Goal: Task Accomplishment & Management: Complete application form

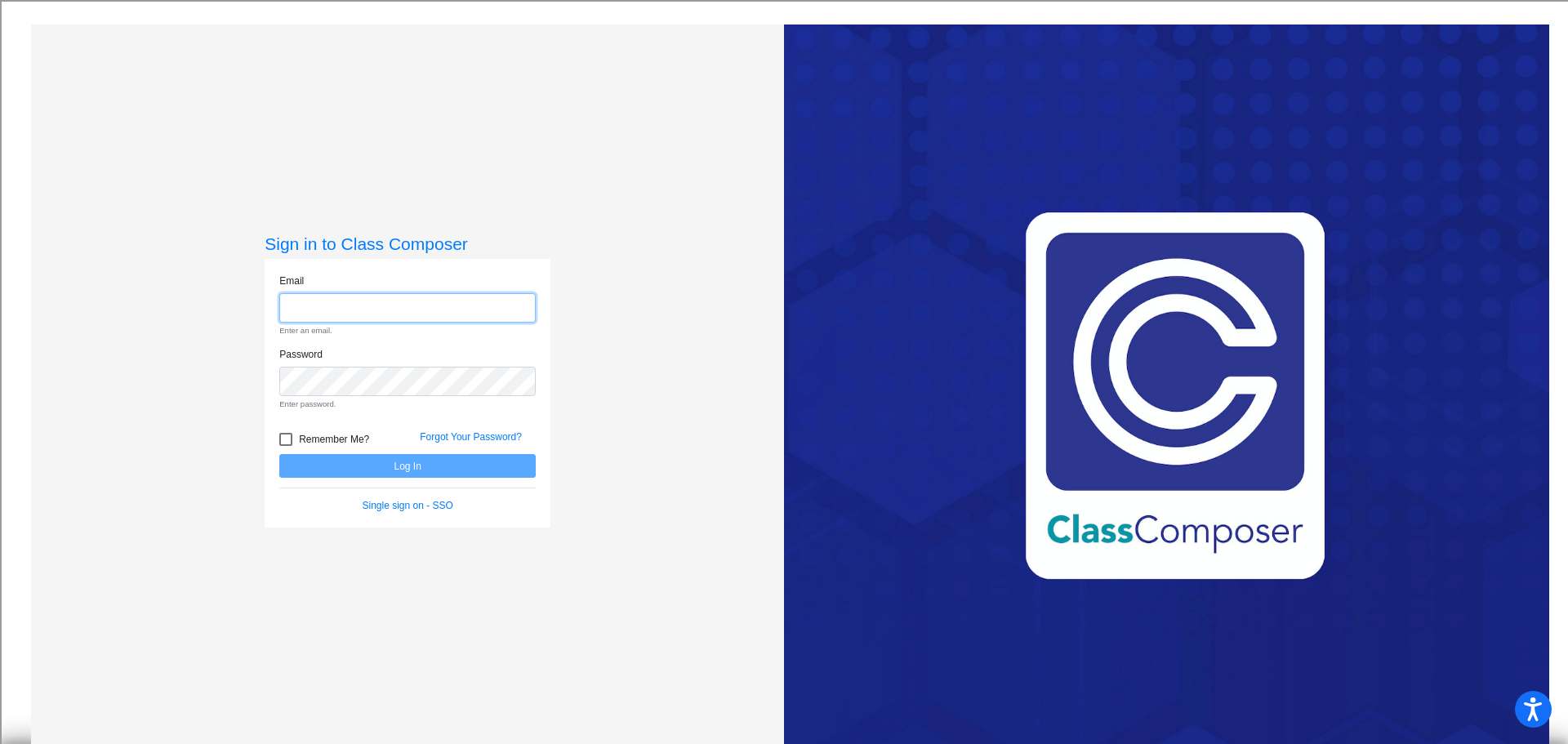
type input "[EMAIL_ADDRESS][DOMAIN_NAME]"
click at [448, 469] on form "Email [EMAIL_ADDRESS][DOMAIN_NAME] Enter an email. Password Enter password. Rem…" at bounding box center [407, 393] width 256 height 240
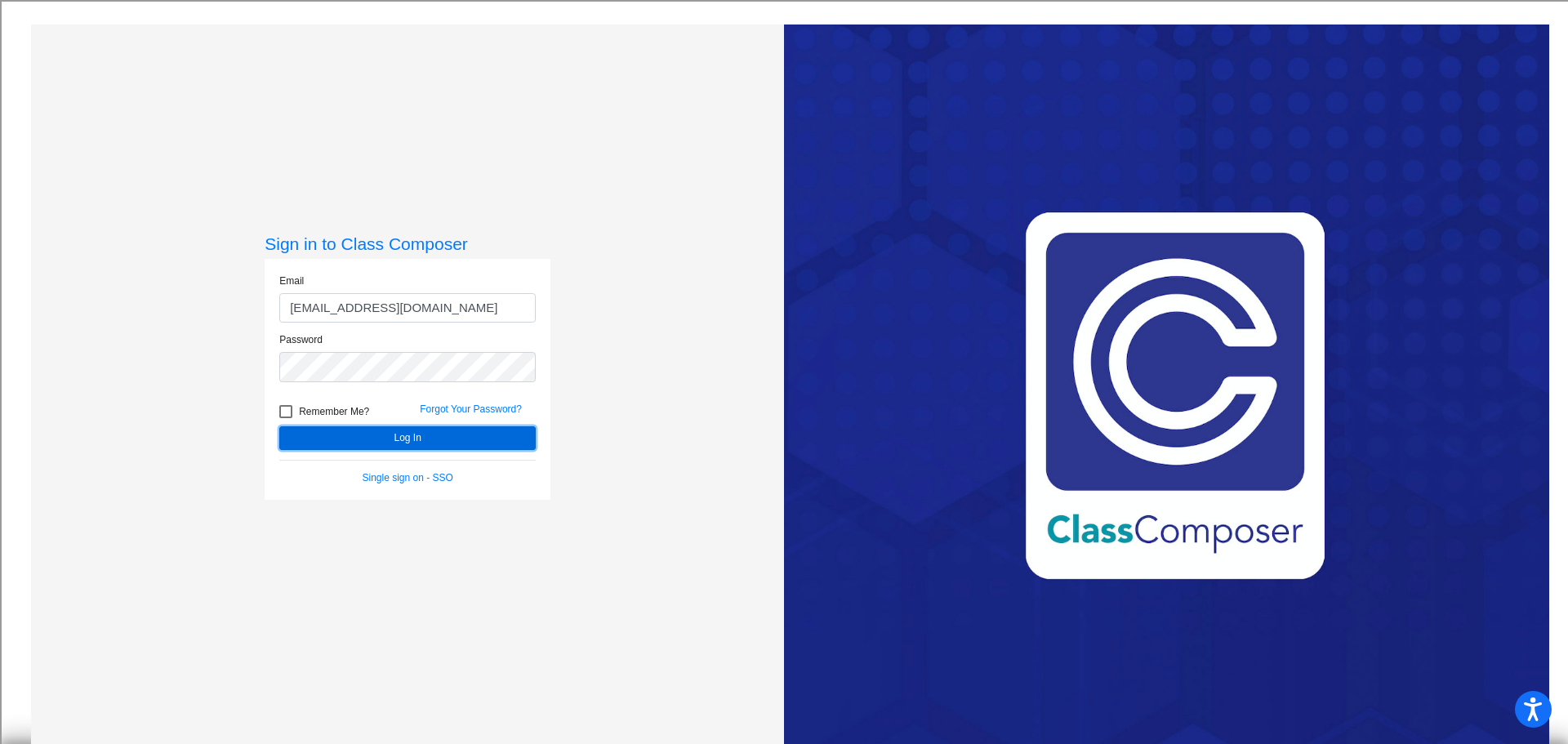
click at [452, 437] on button "Log In" at bounding box center [407, 438] width 256 height 23
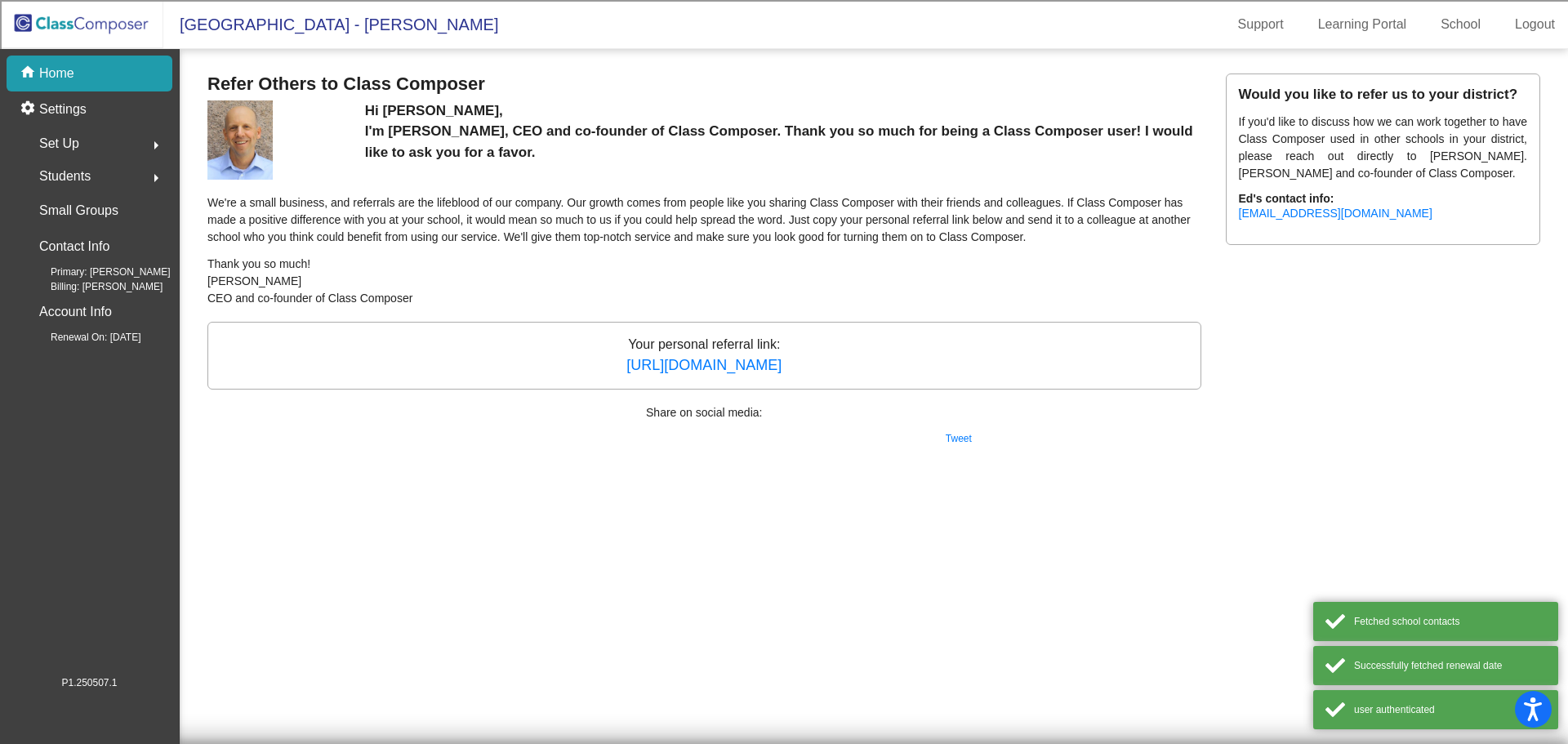
click at [107, 34] on img at bounding box center [82, 23] width 164 height 48
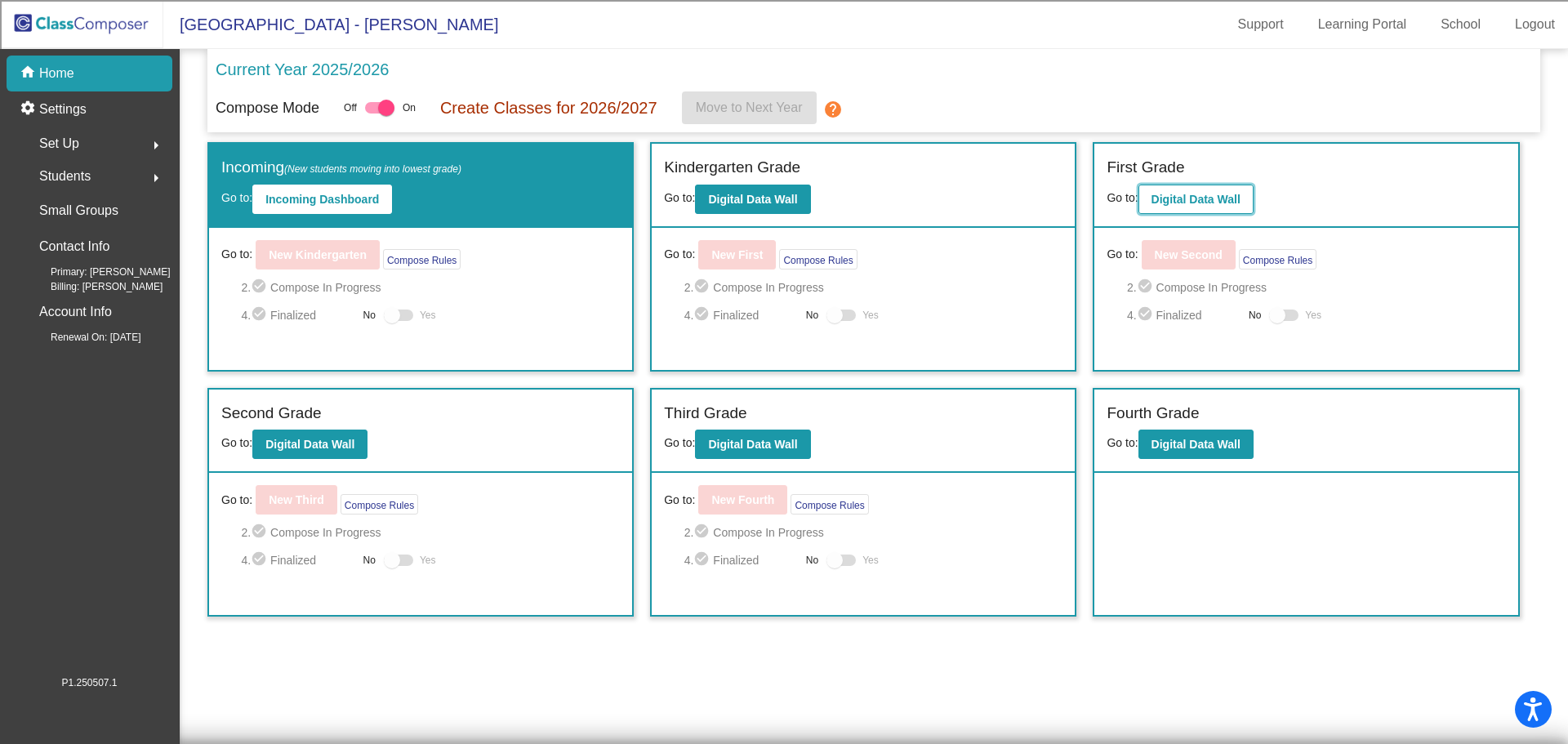
click at [1178, 186] on button "Digital Data Wall" at bounding box center [1196, 199] width 115 height 29
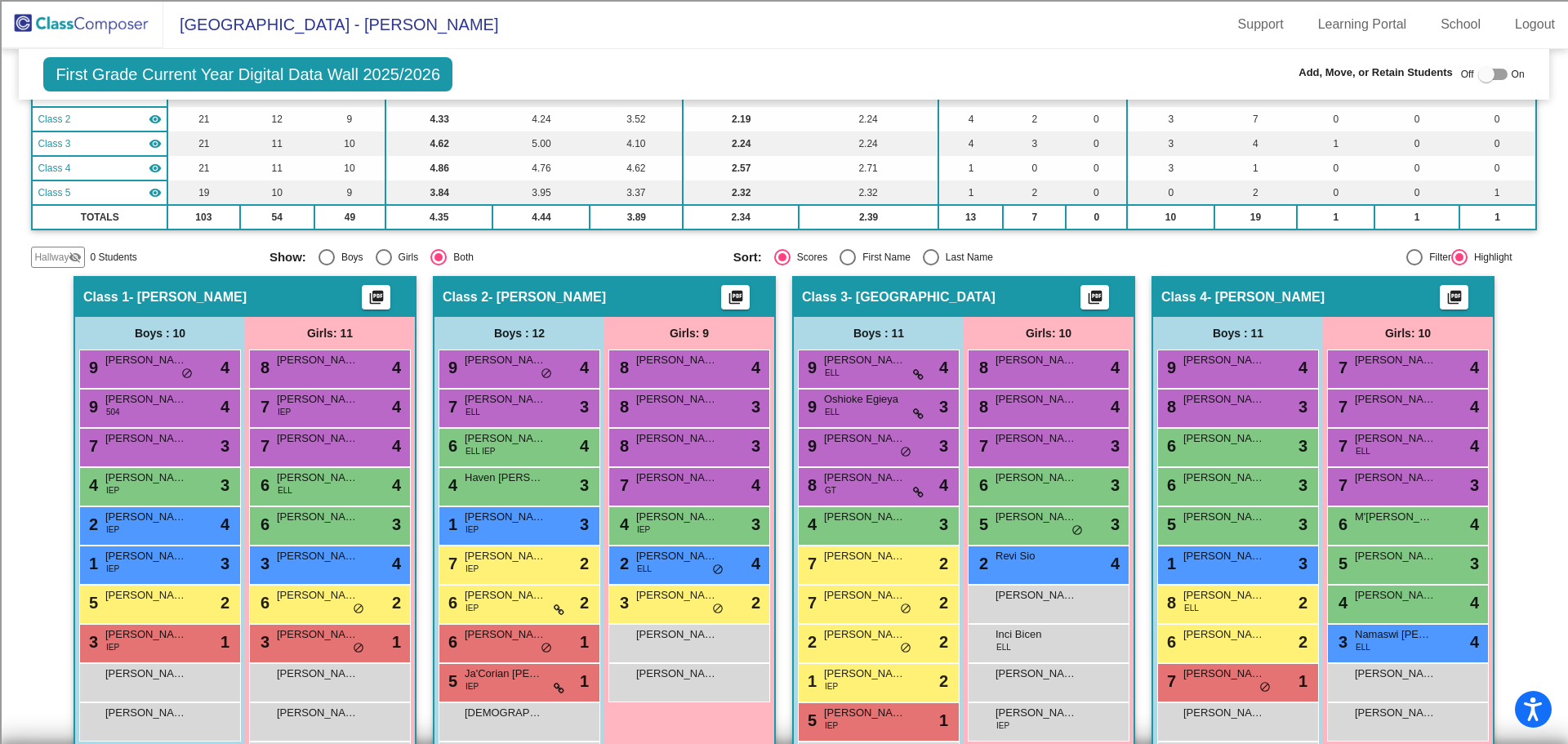
scroll to position [245, 0]
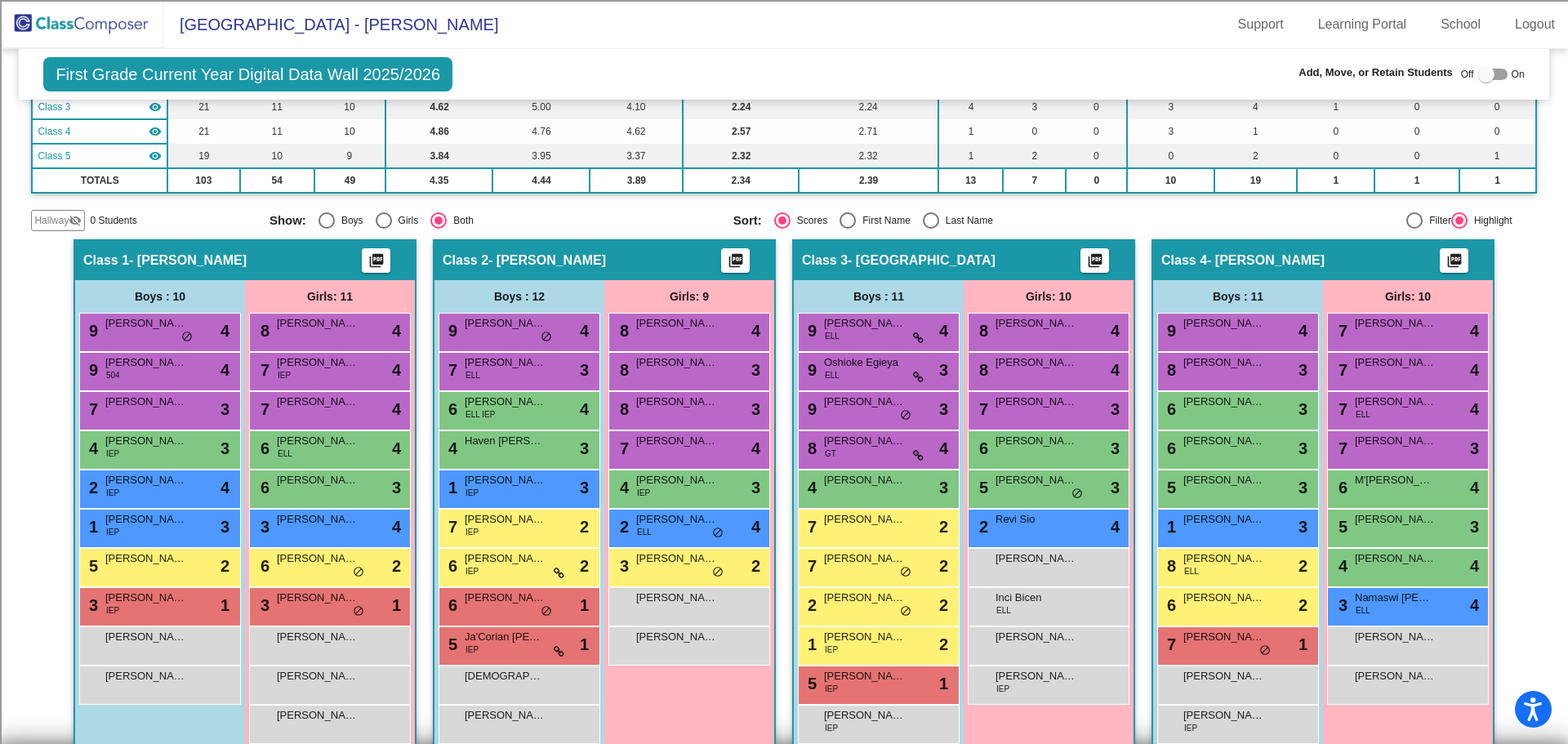
click at [66, 214] on span "Hallway" at bounding box center [51, 220] width 34 height 15
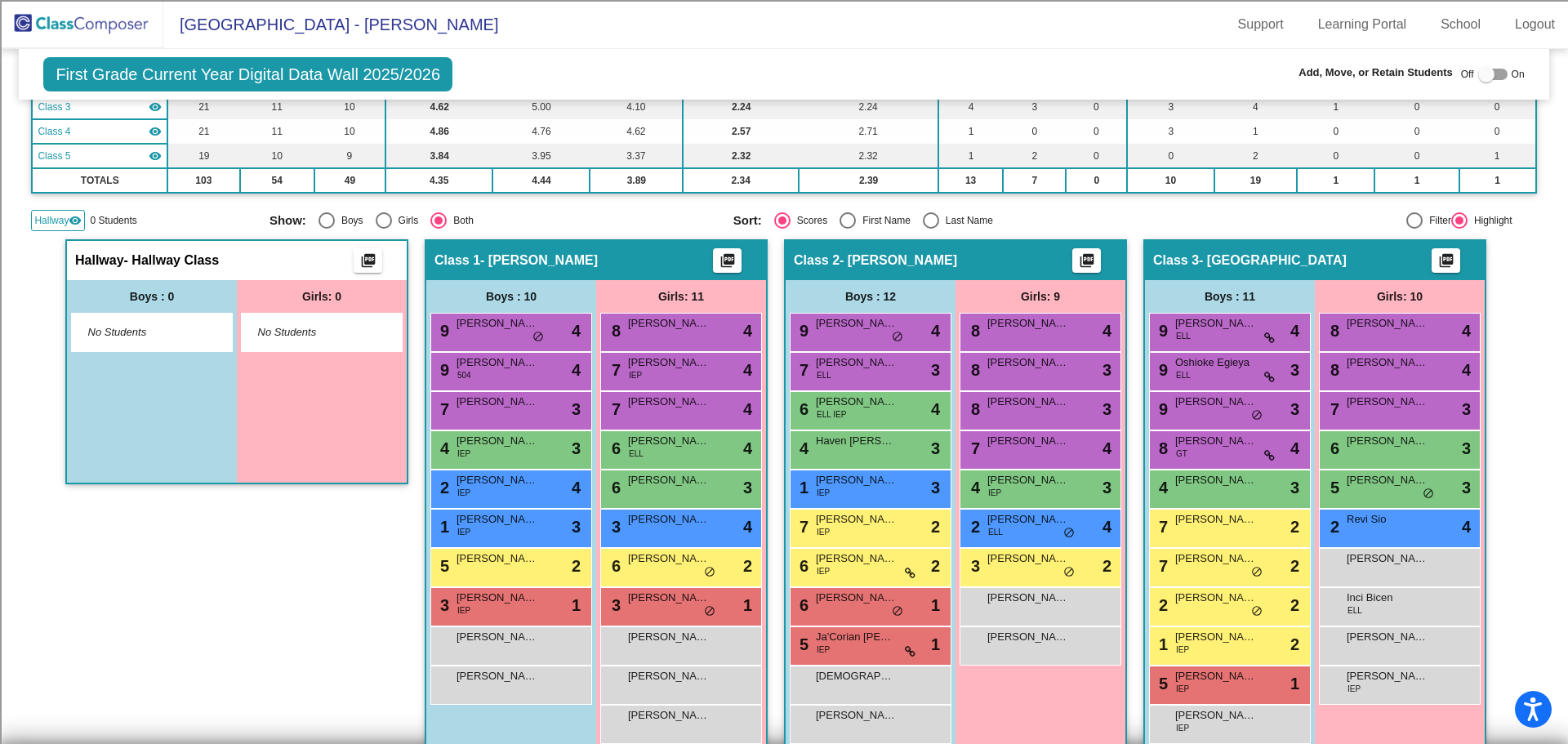
click at [1482, 75] on div at bounding box center [1485, 74] width 17 height 17
checkbox input "true"
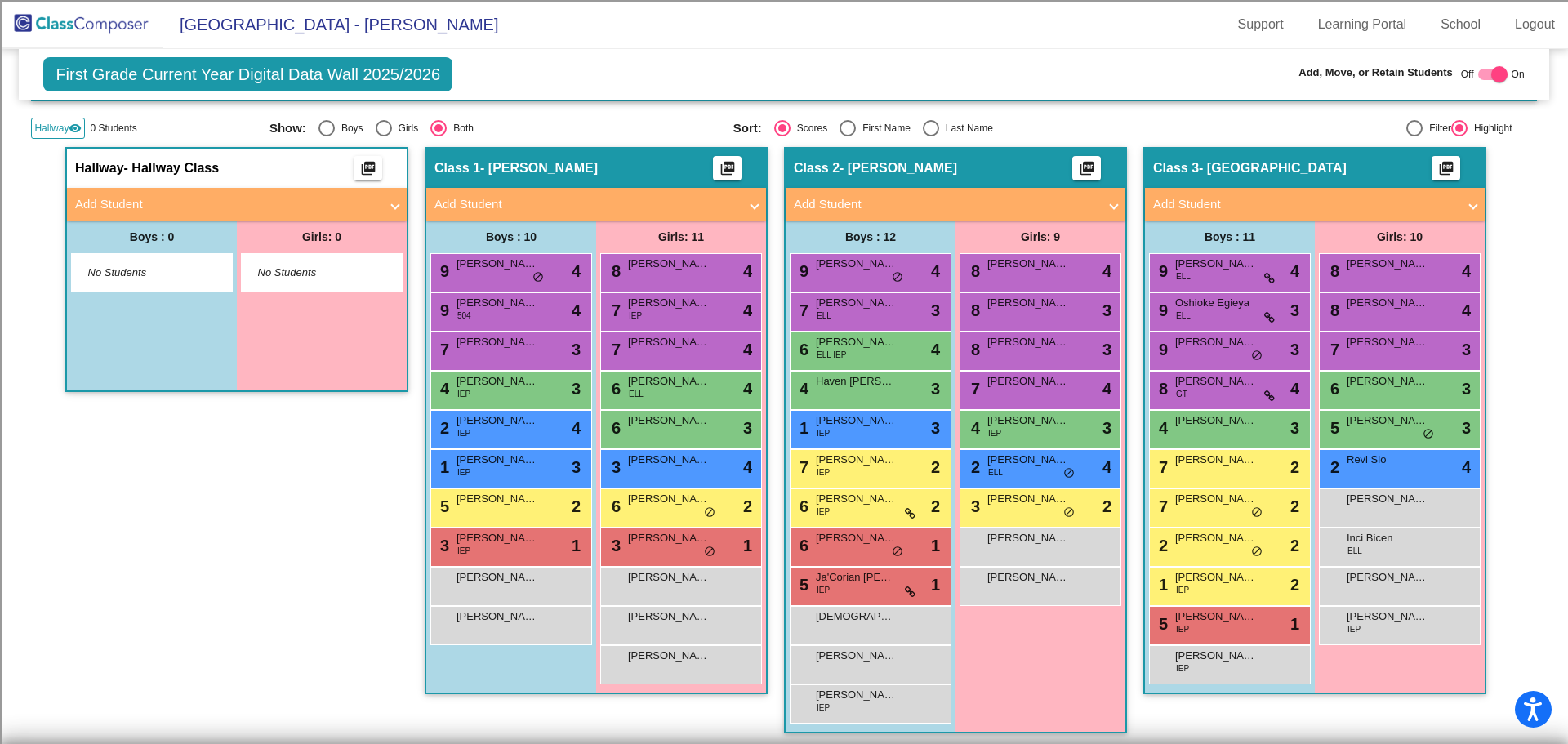
scroll to position [408, 0]
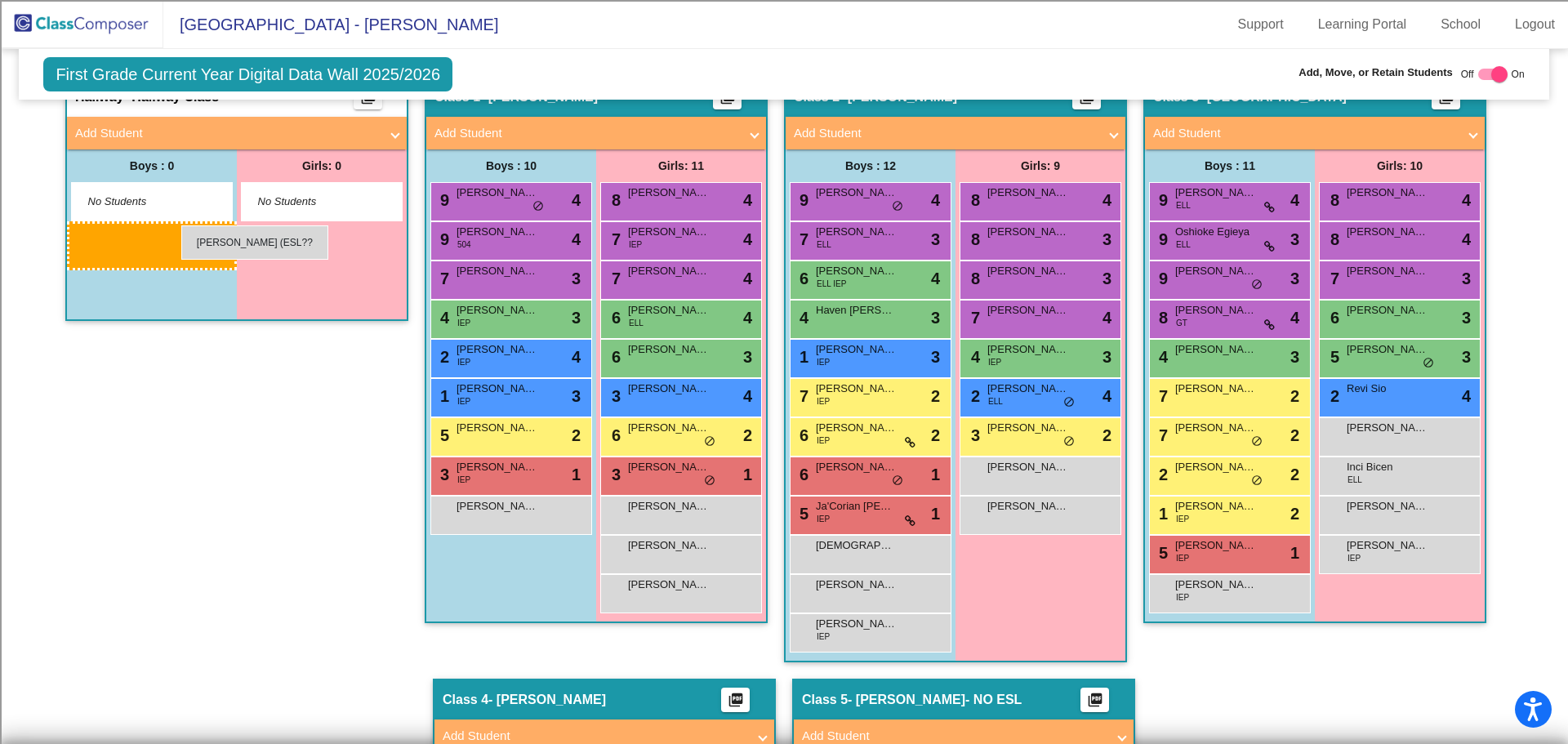
drag, startPoint x: 522, startPoint y: 509, endPoint x: 181, endPoint y: 225, distance: 443.8
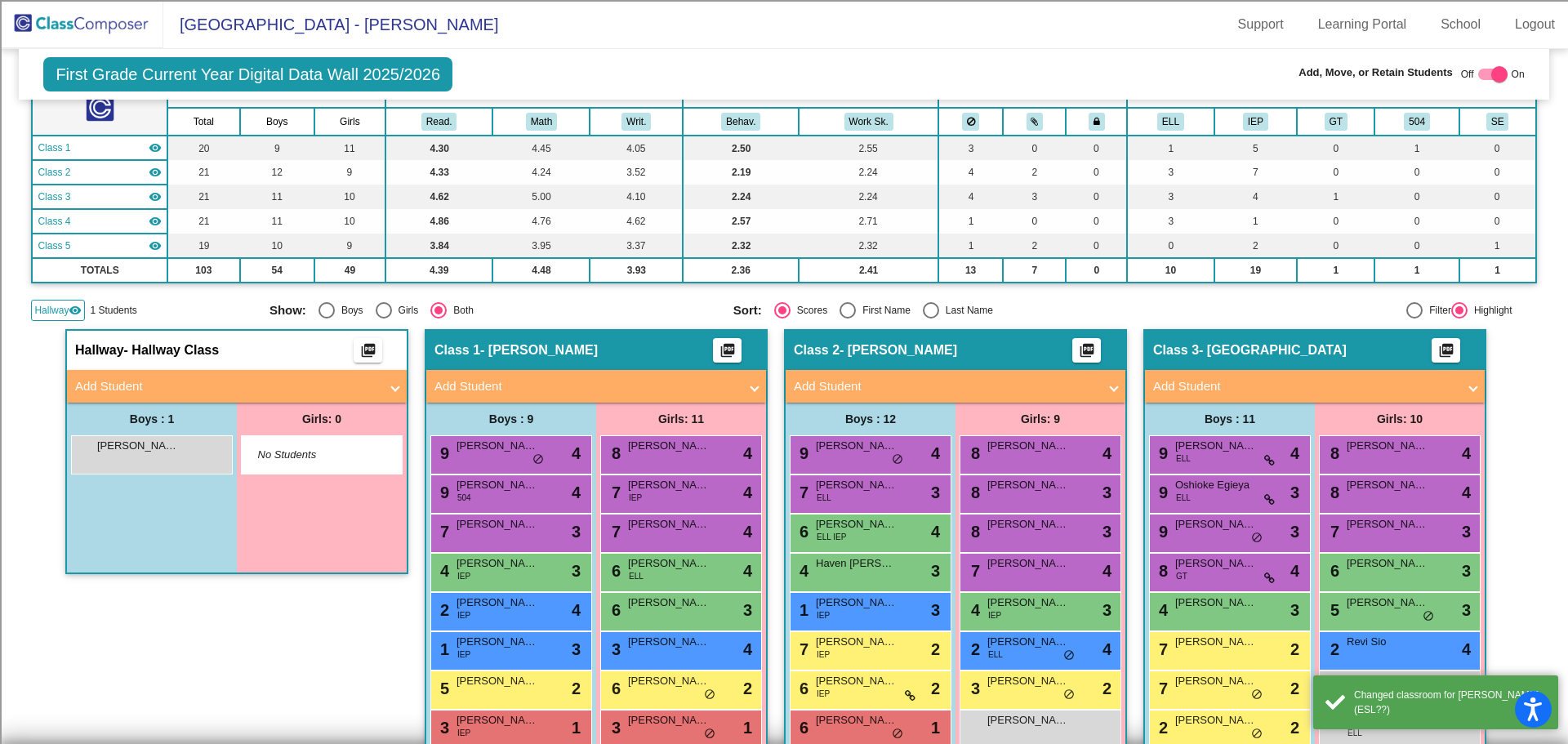
scroll to position [82, 0]
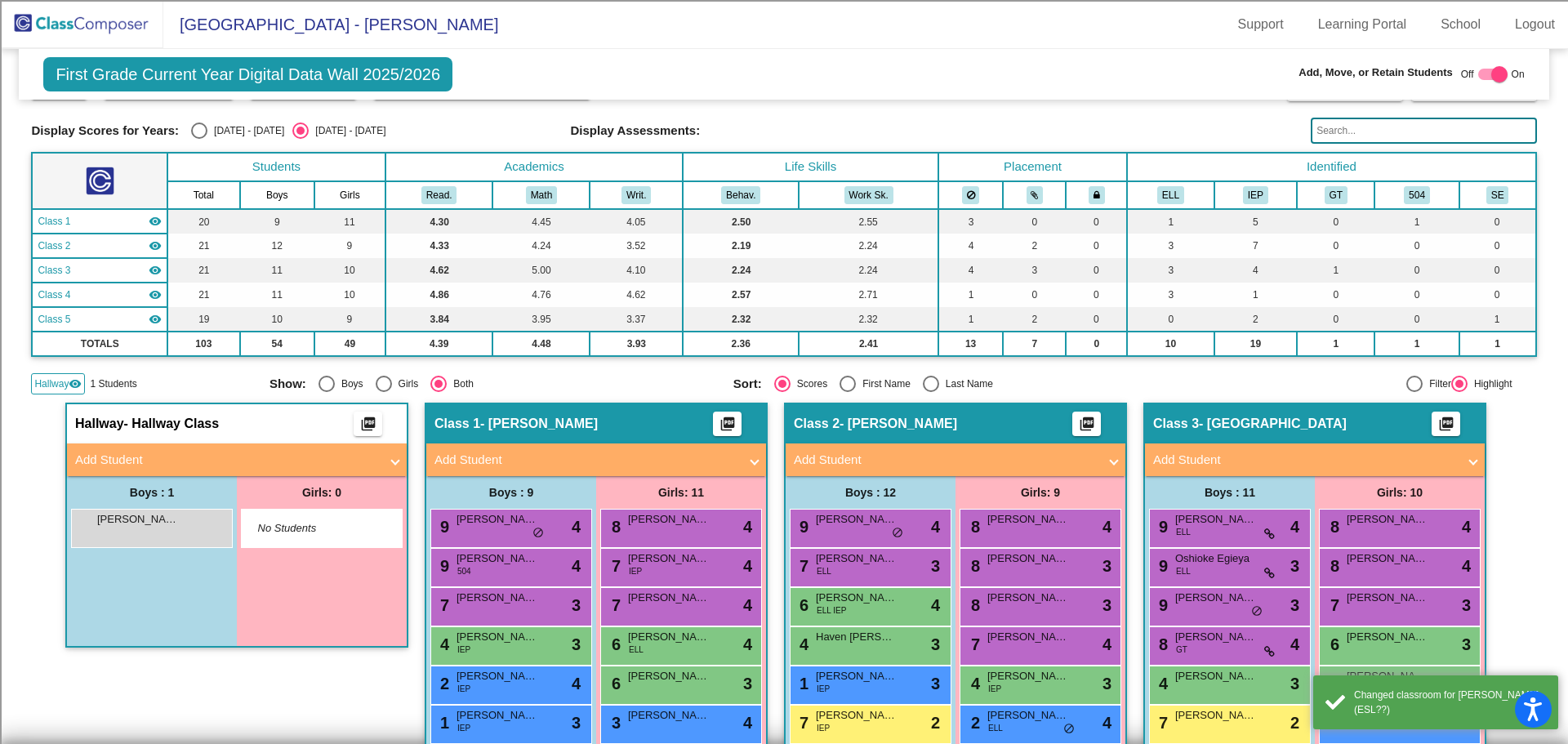
click at [85, 19] on img at bounding box center [82, 23] width 164 height 48
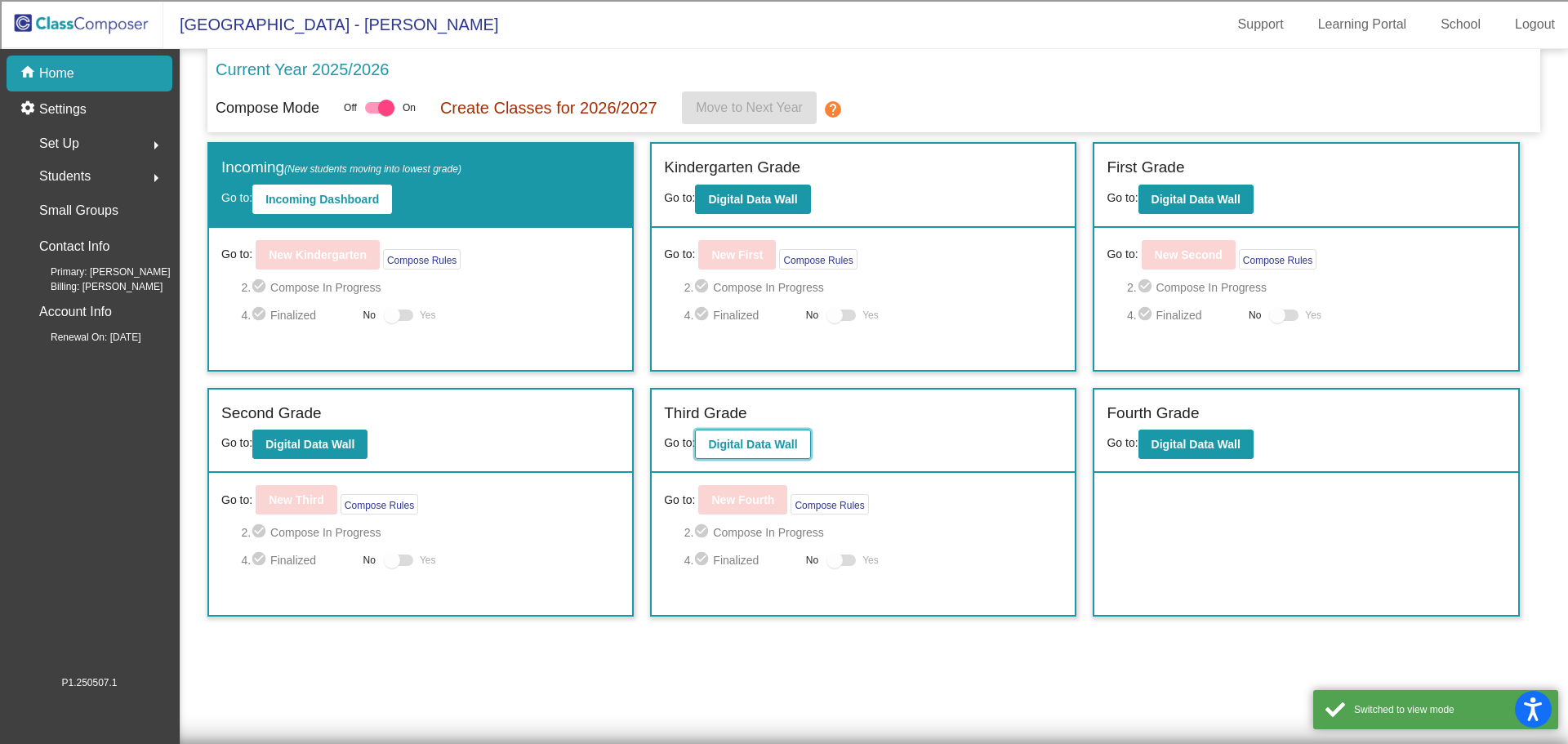
click at [747, 452] on button "Digital Data Wall" at bounding box center [752, 444] width 115 height 29
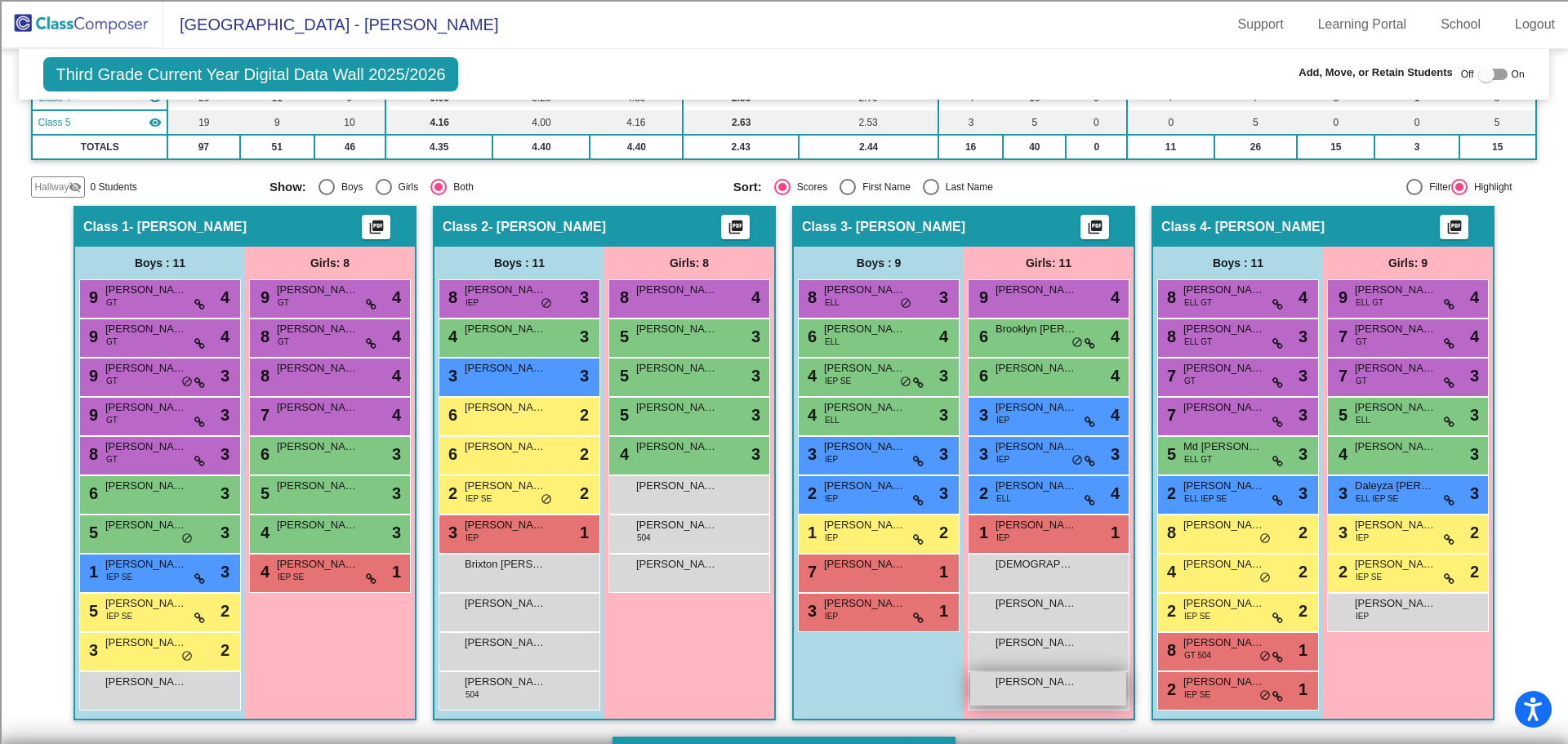
scroll to position [326, 0]
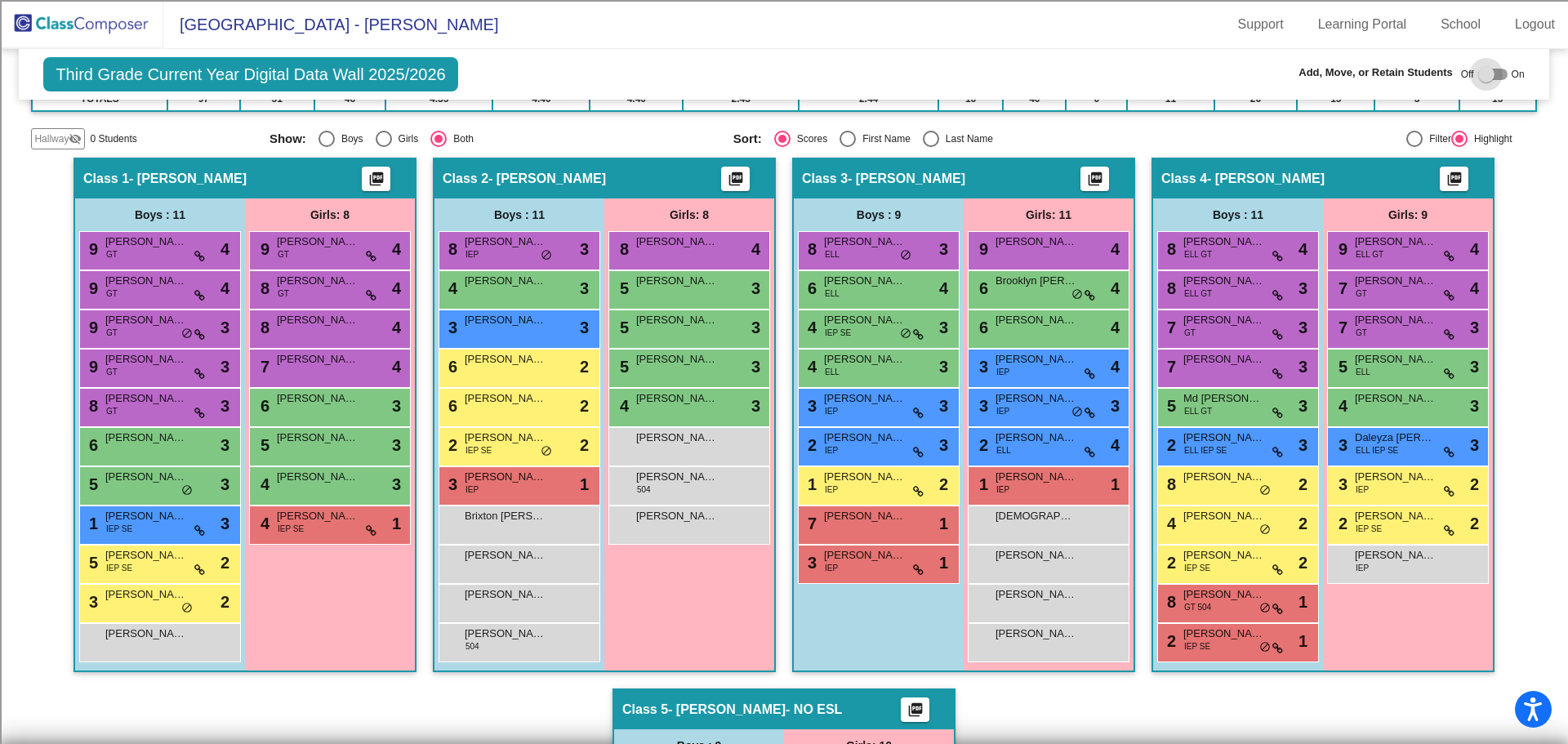
click at [1489, 78] on div at bounding box center [1492, 74] width 29 height 12
checkbox input "true"
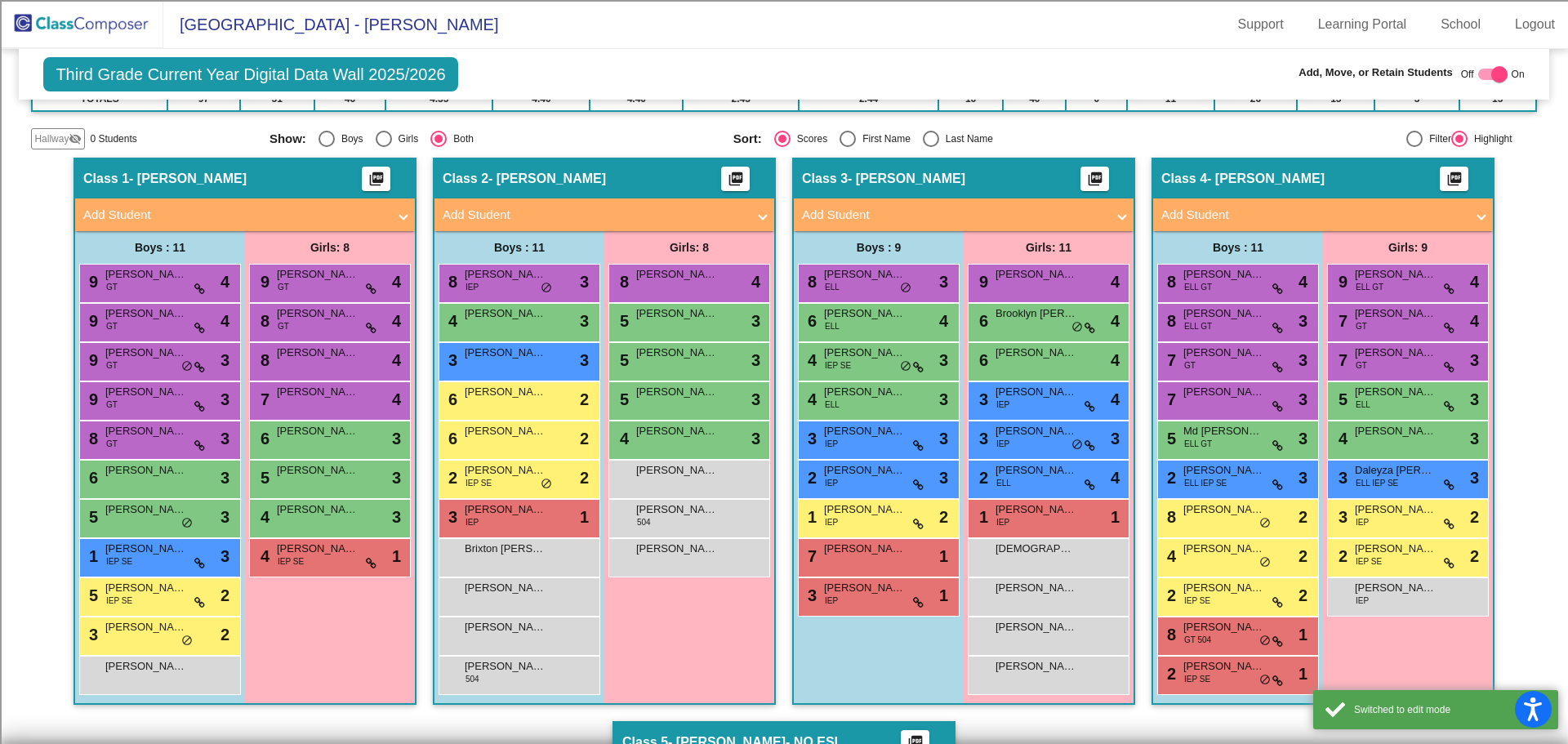
click at [50, 142] on span "Hallway" at bounding box center [51, 138] width 34 height 15
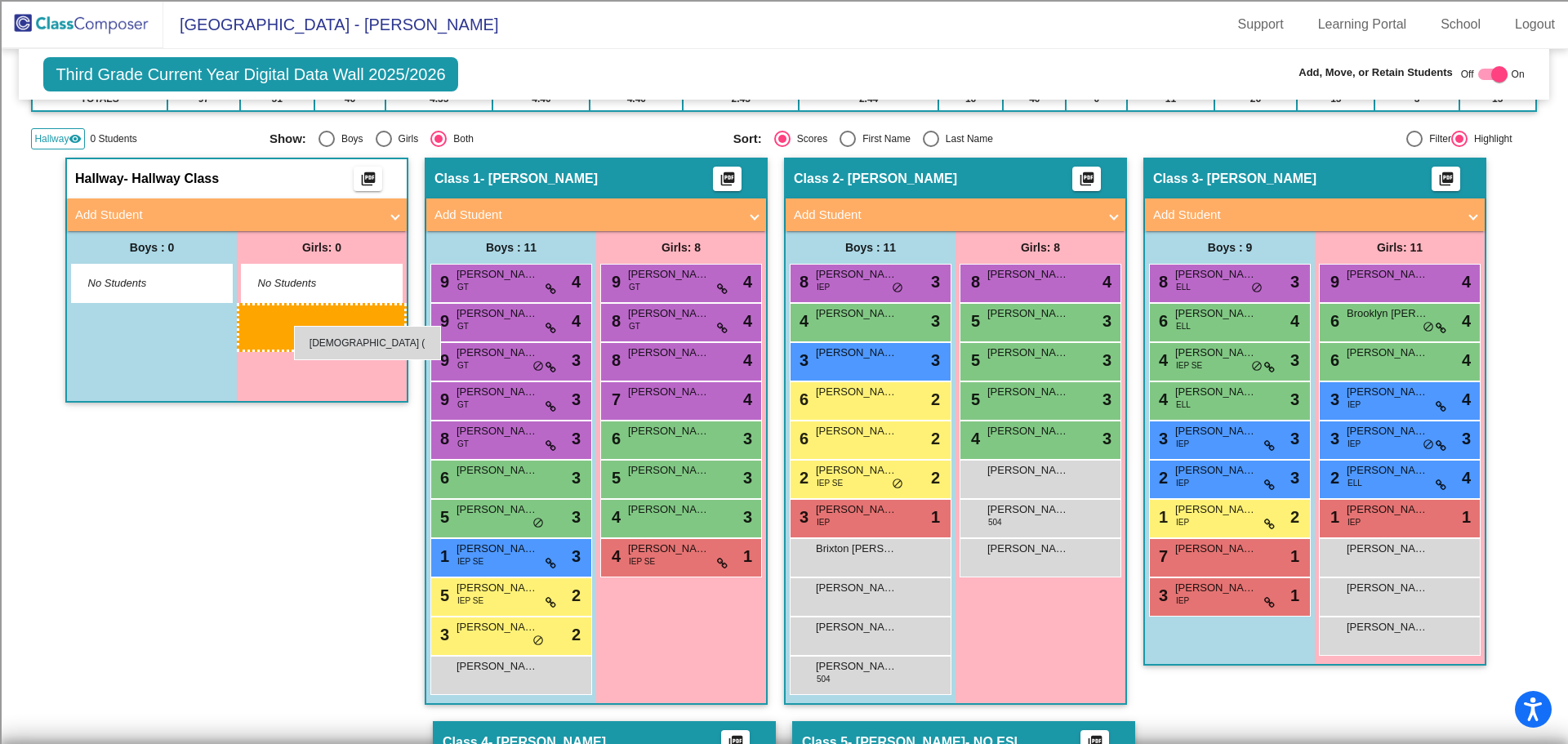
drag, startPoint x: 1400, startPoint y: 557, endPoint x: 294, endPoint y: 325, distance: 1130.1
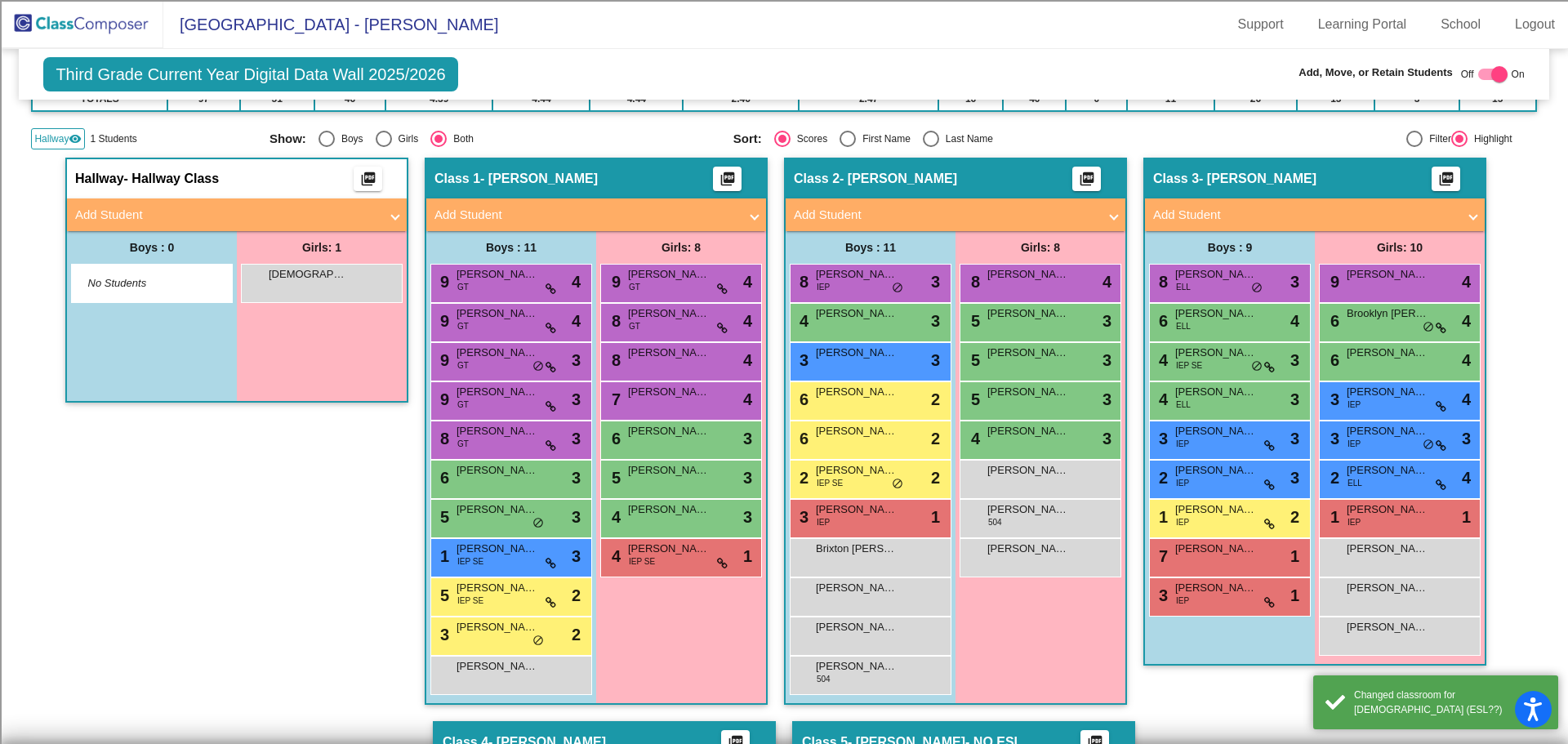
click at [68, 26] on img at bounding box center [82, 23] width 164 height 48
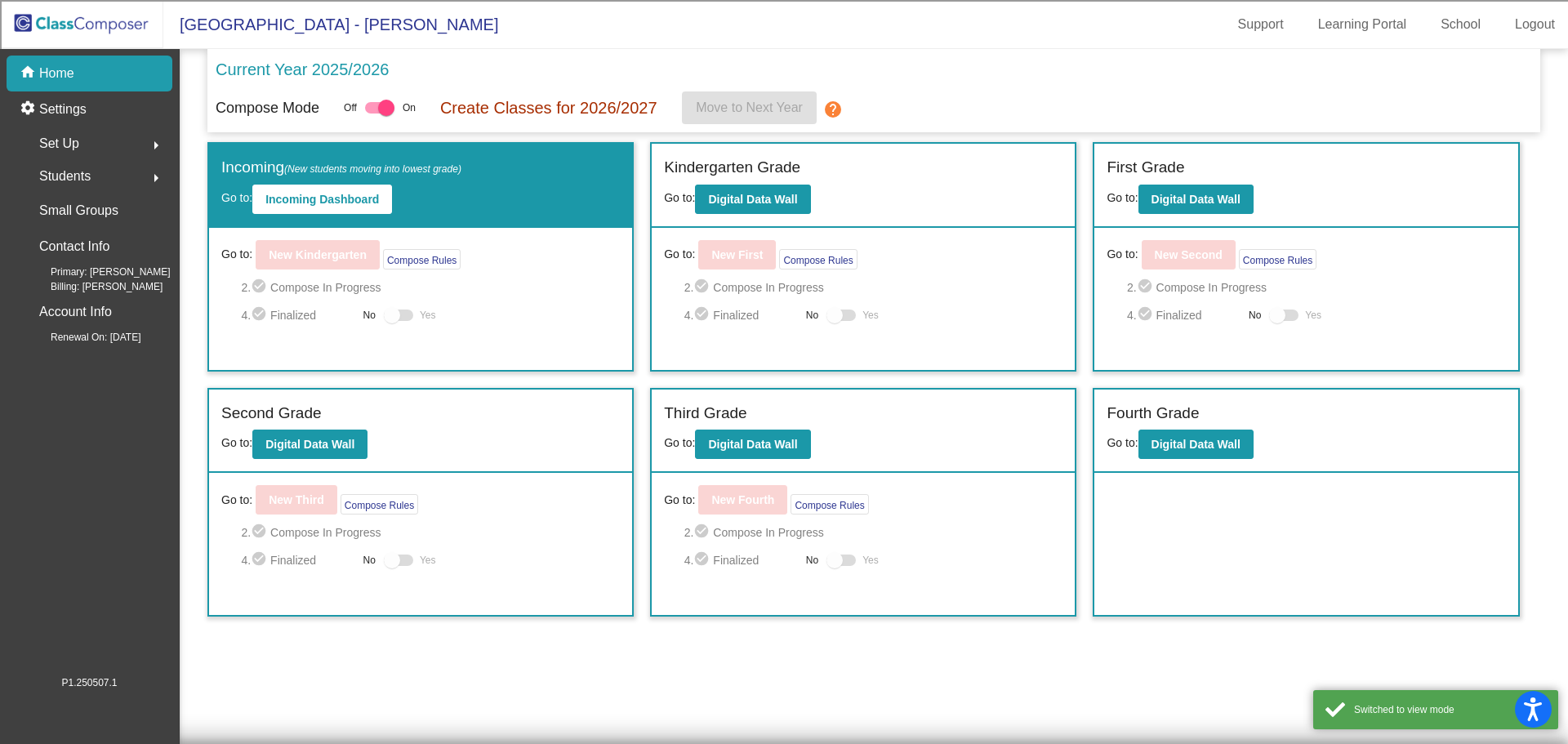
click at [119, 182] on div "Students arrow_right" at bounding box center [94, 176] width 156 height 33
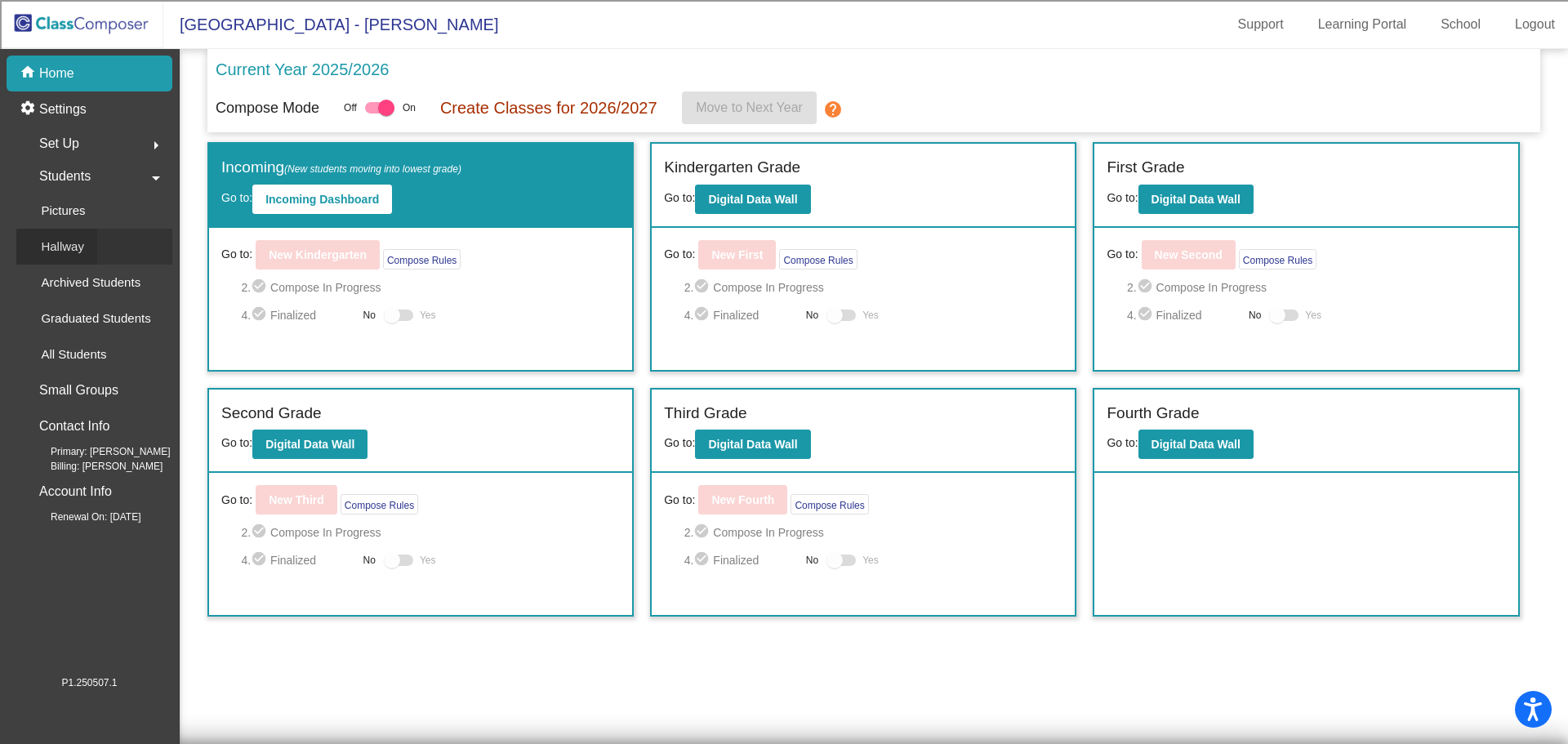
click at [84, 247] on div "Hallway" at bounding box center [56, 246] width 81 height 36
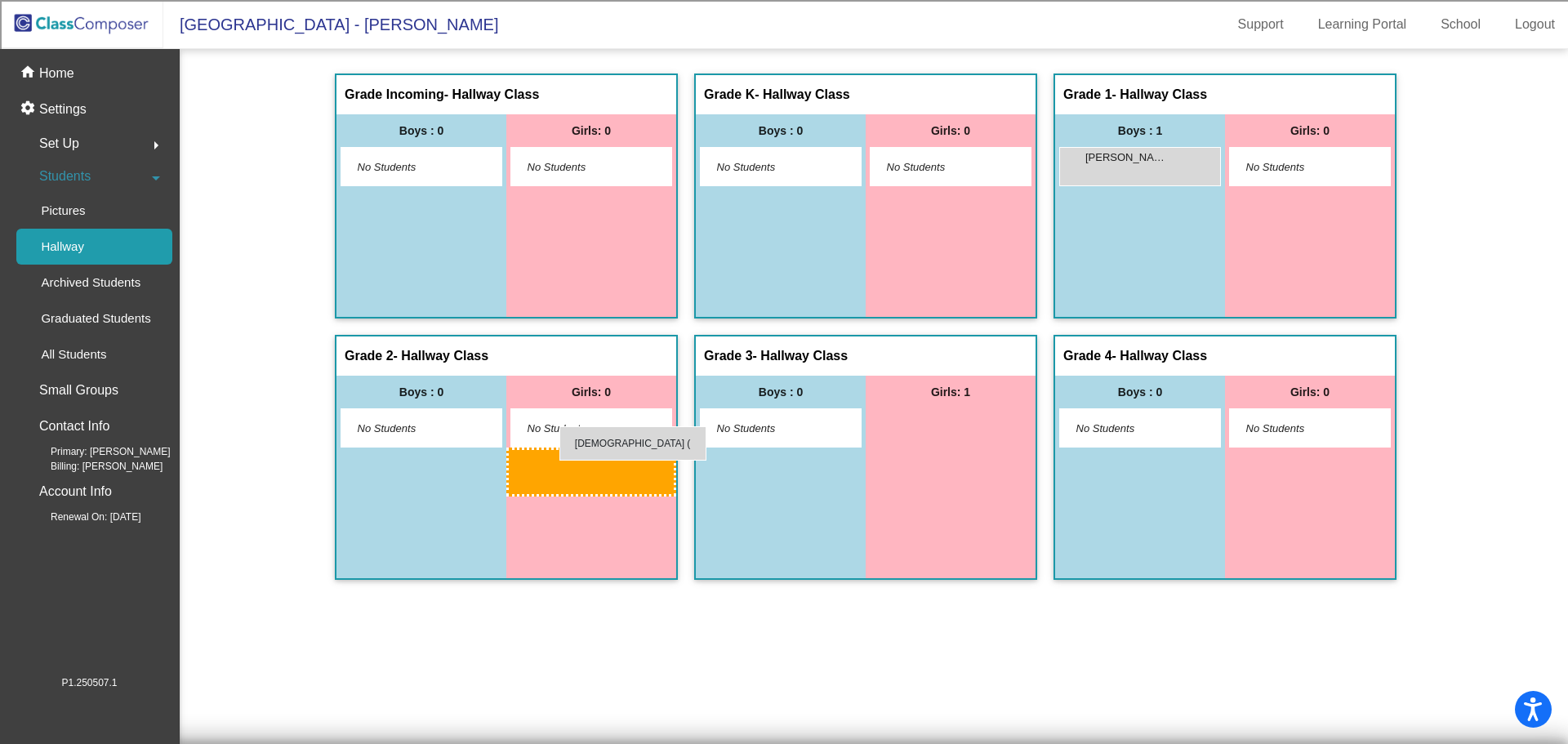
drag, startPoint x: 950, startPoint y: 431, endPoint x: 559, endPoint y: 427, distance: 391.0
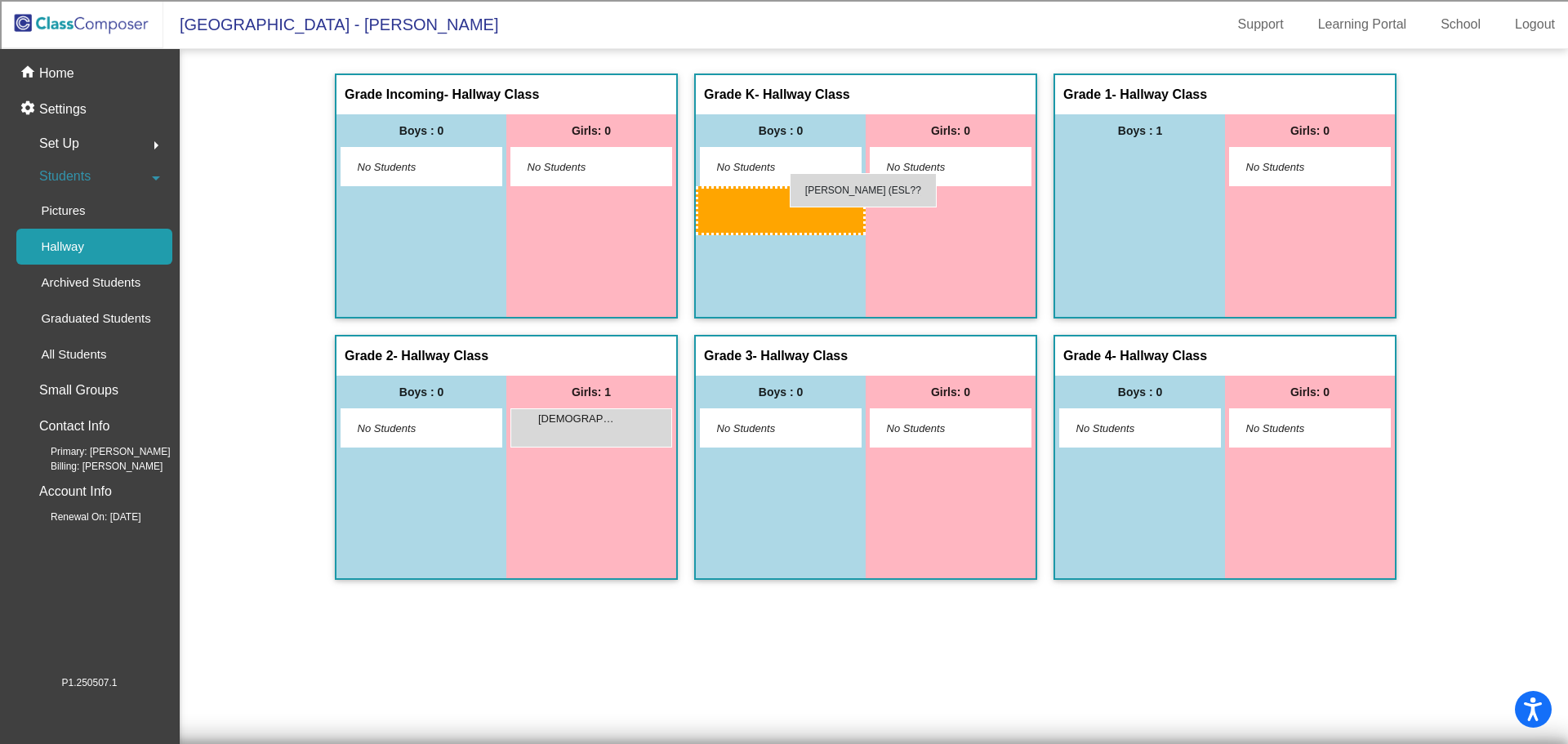
drag, startPoint x: 1123, startPoint y: 168, endPoint x: 790, endPoint y: 173, distance: 333.0
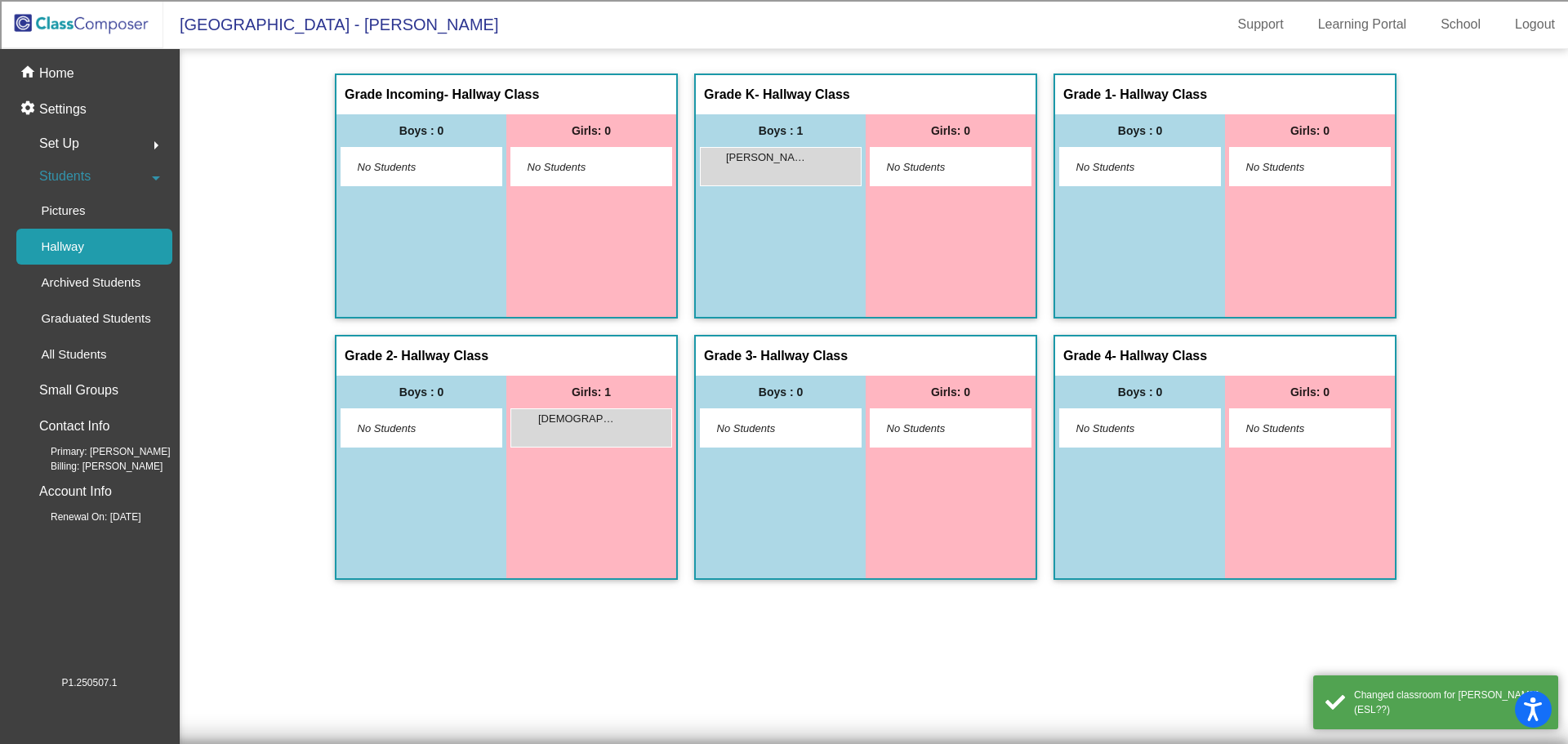
click at [116, 33] on img at bounding box center [82, 23] width 164 height 48
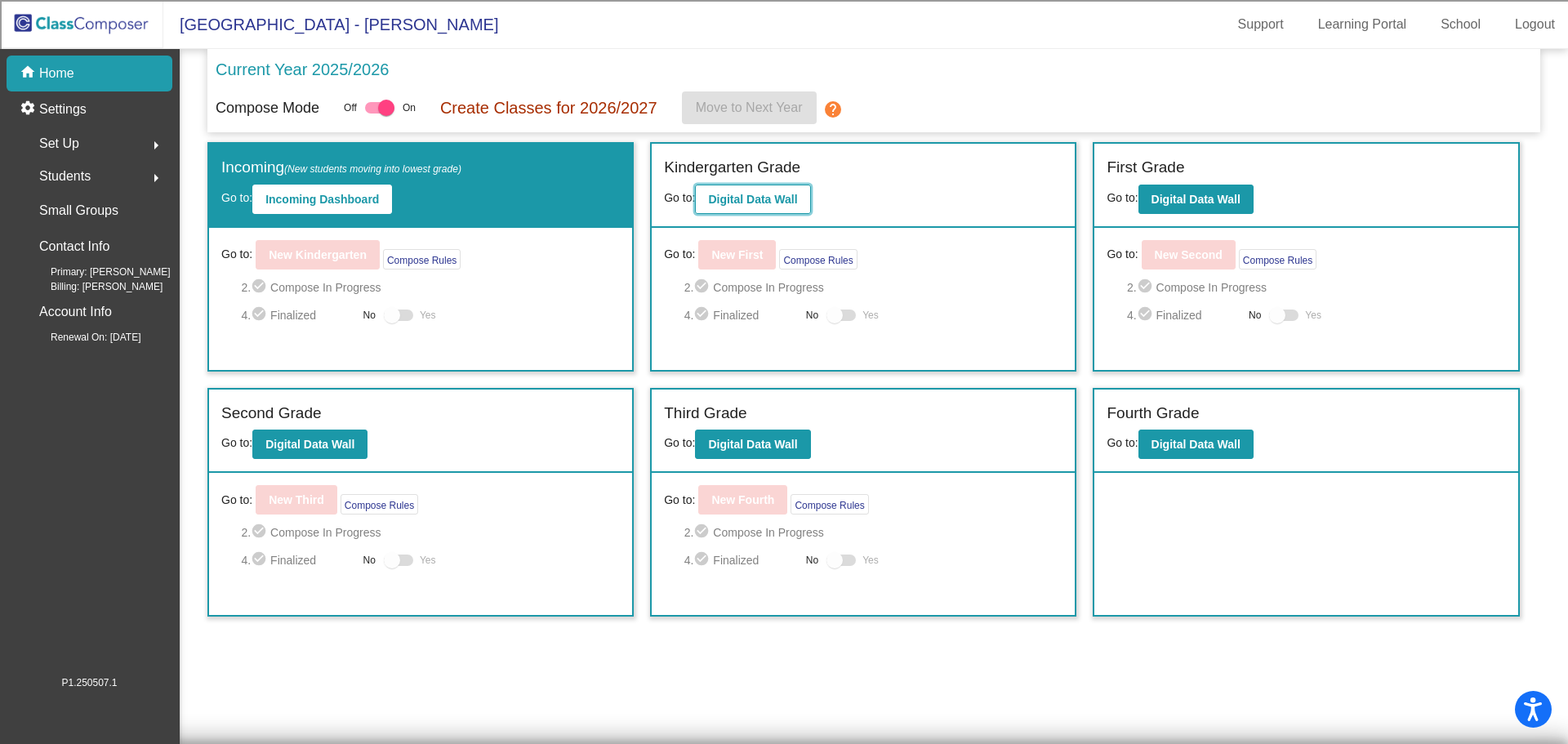
click at [770, 206] on button "Digital Data Wall" at bounding box center [752, 199] width 115 height 29
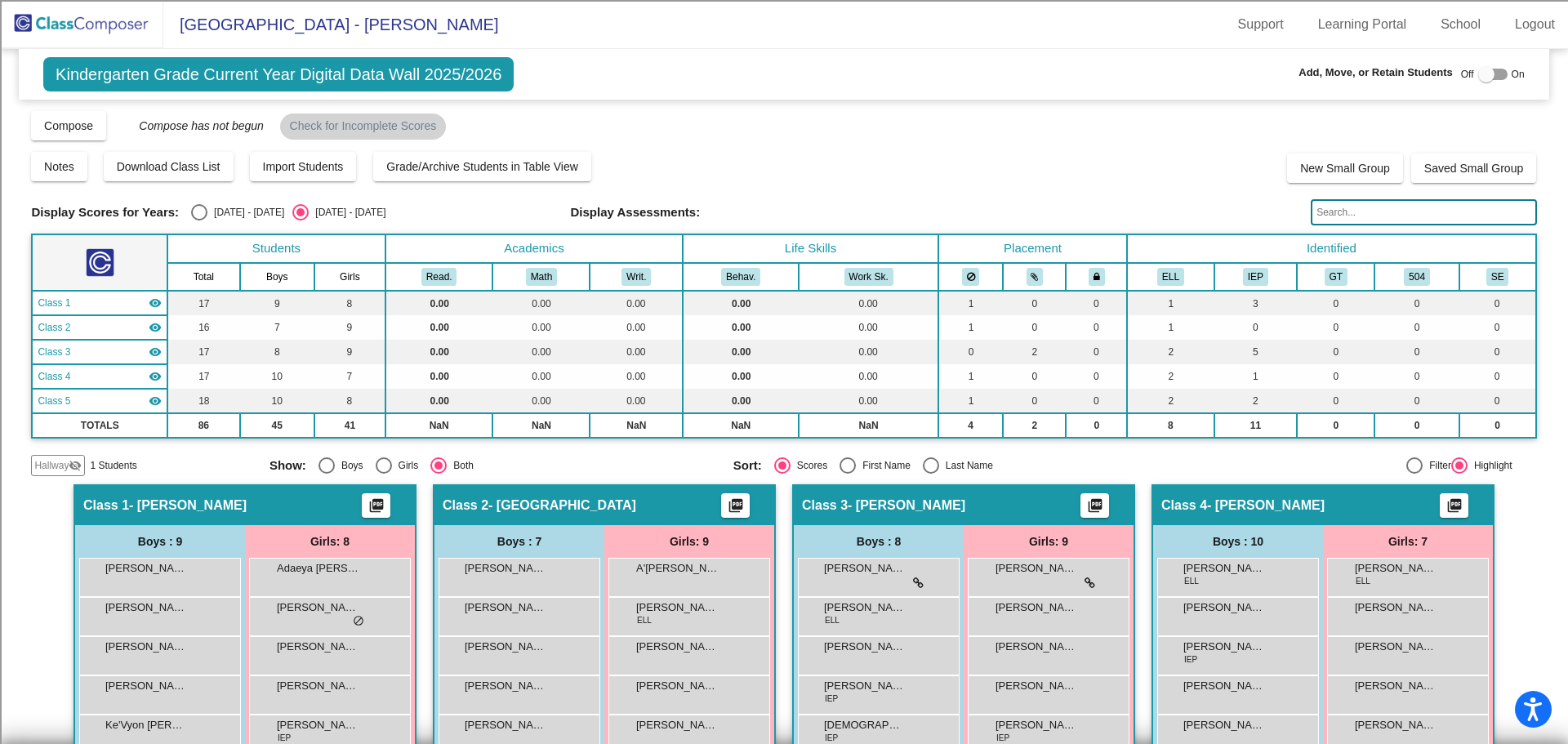
click at [1492, 70] on div at bounding box center [1492, 74] width 29 height 12
checkbox input "true"
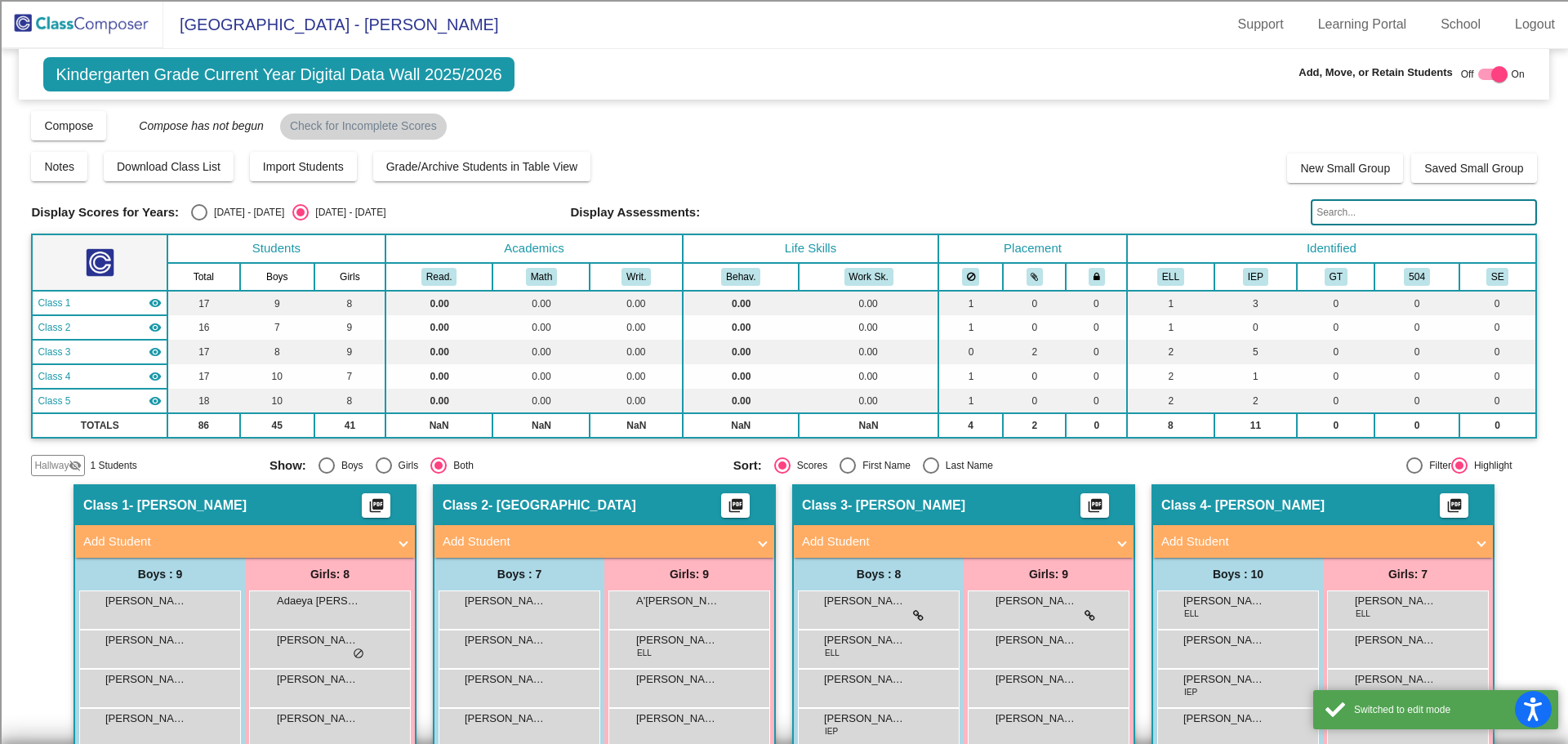
click at [70, 463] on mat-icon "visibility_off" at bounding box center [74, 465] width 13 height 13
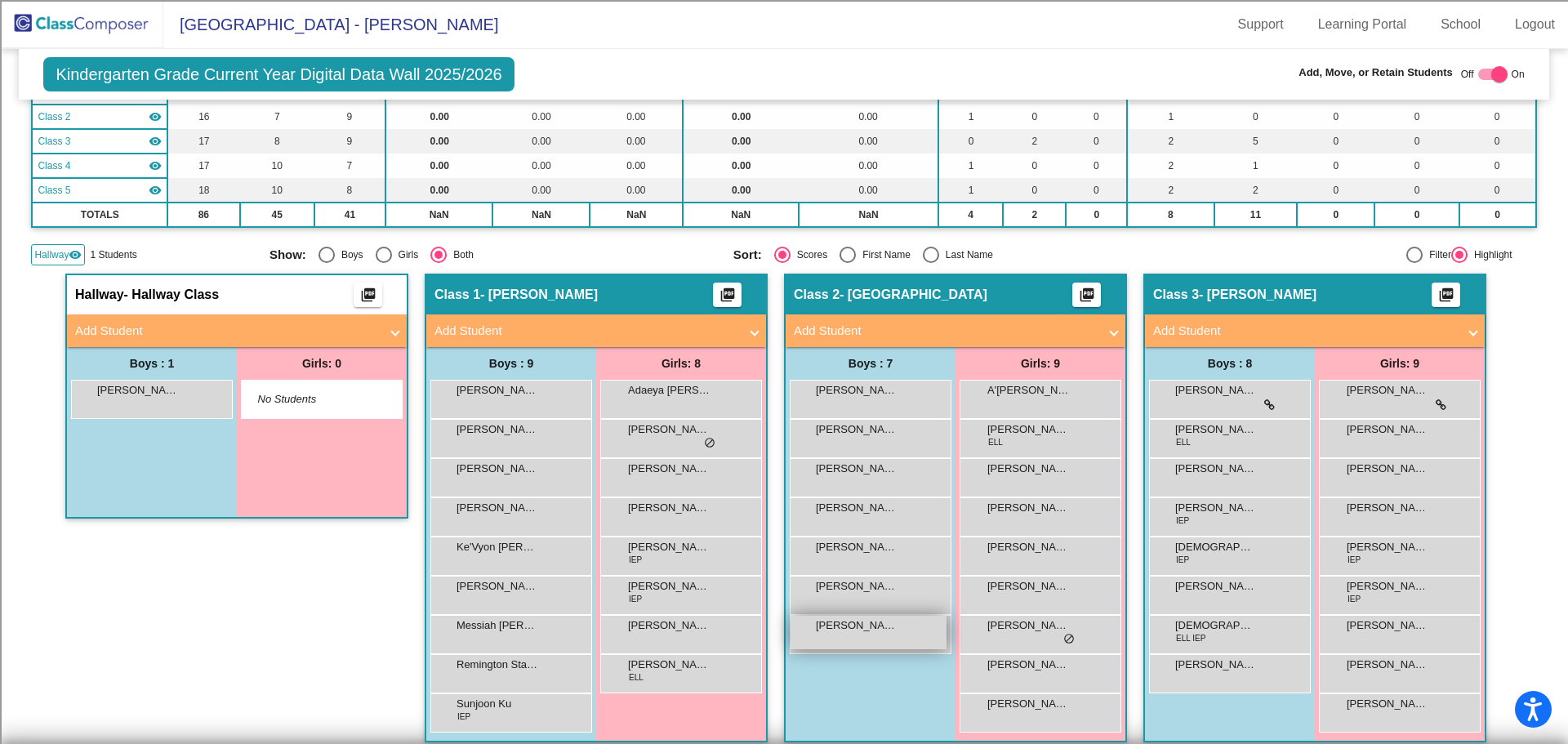
scroll to position [326, 0]
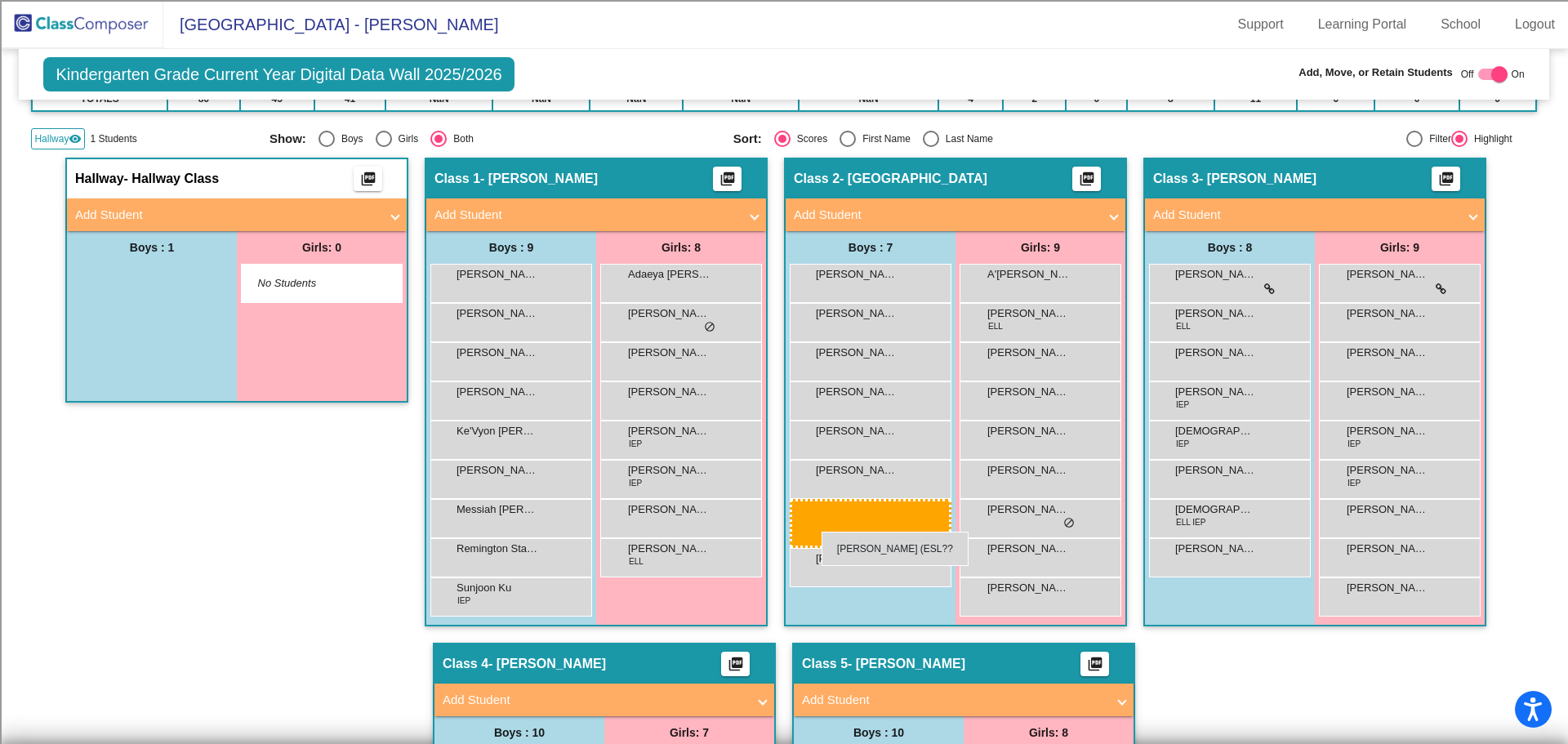
drag, startPoint x: 145, startPoint y: 285, endPoint x: 821, endPoint y: 532, distance: 719.7
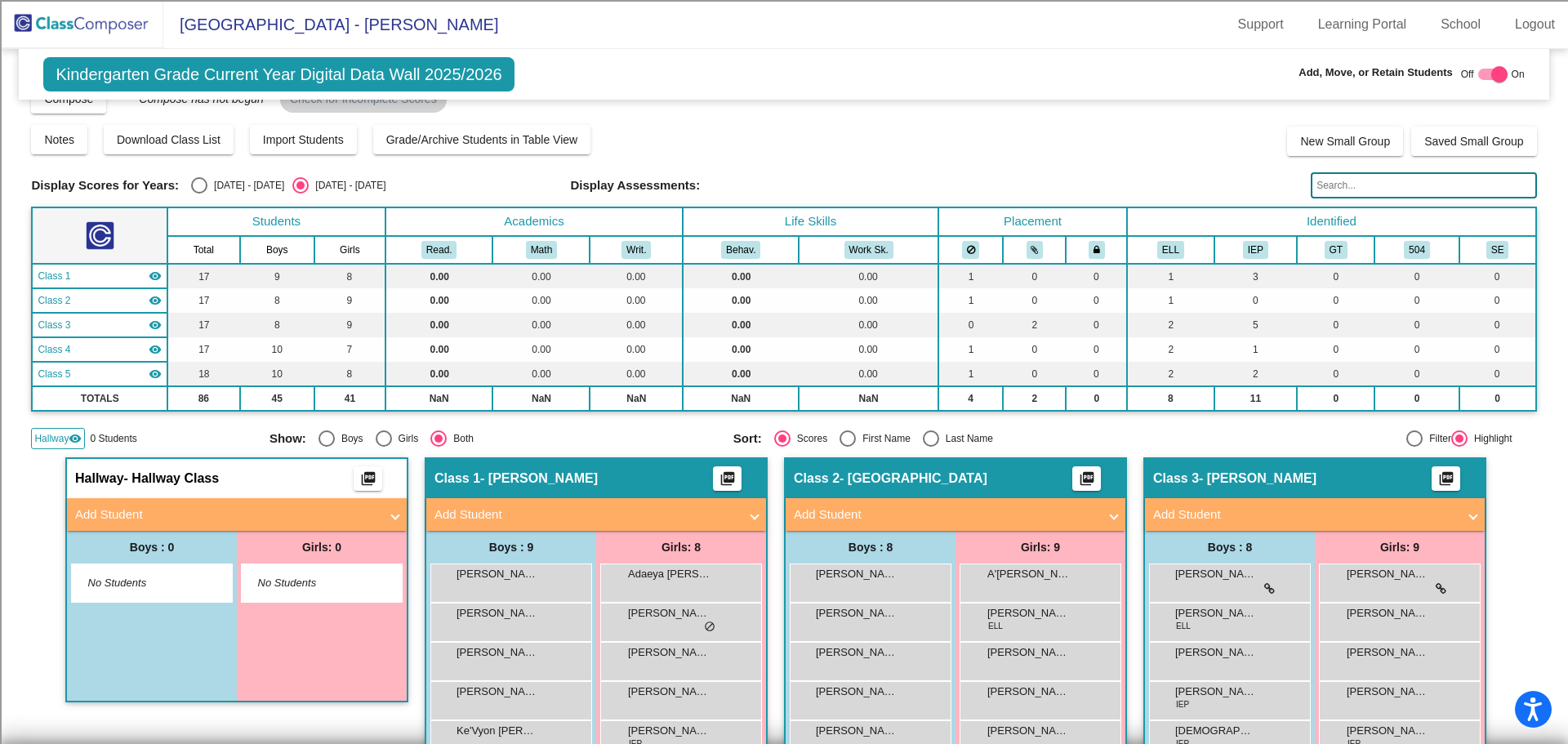
scroll to position [15, 0]
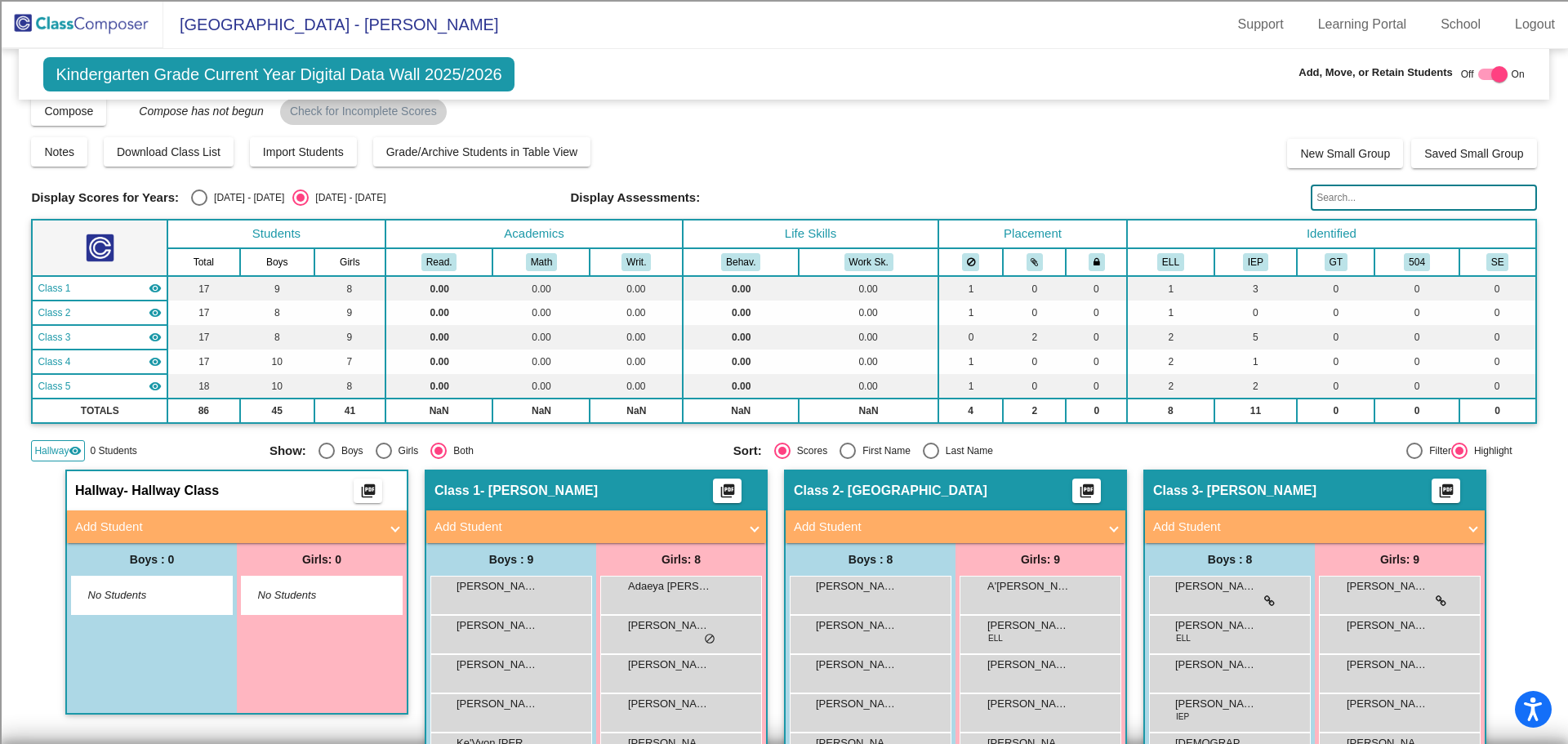
click at [90, 19] on img at bounding box center [82, 23] width 164 height 48
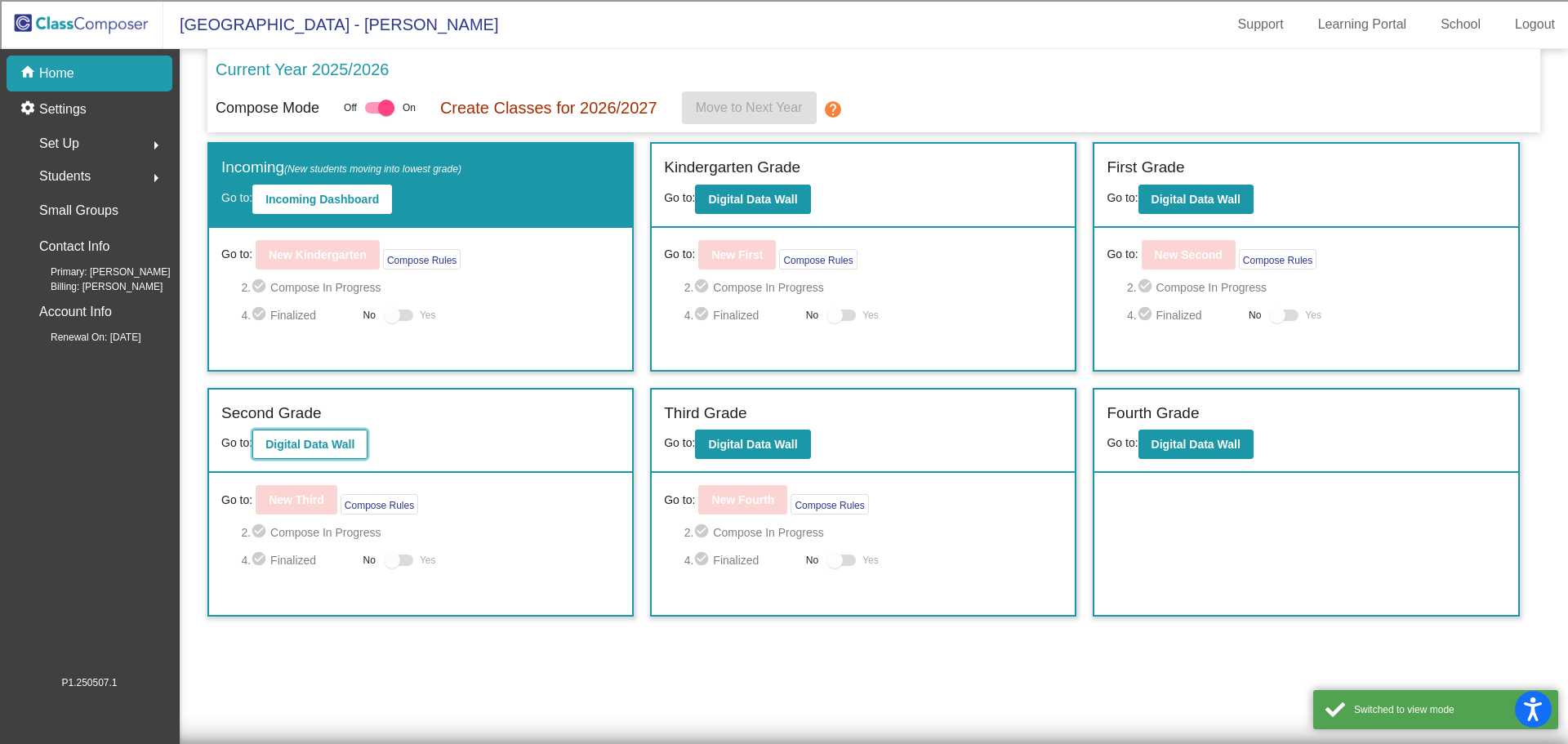
click at [315, 451] on b "Digital Data Wall" at bounding box center [309, 443] width 89 height 13
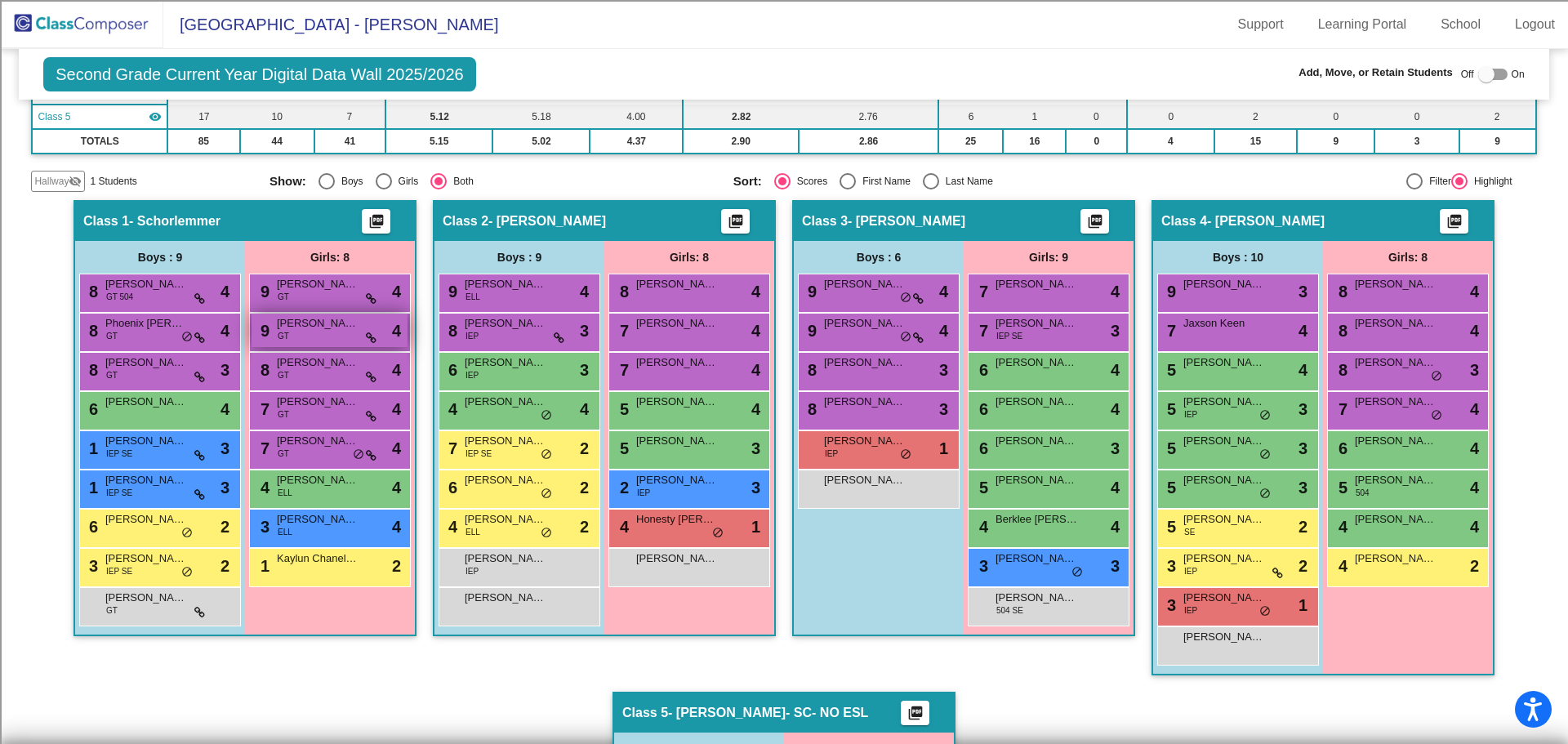
scroll to position [326, 0]
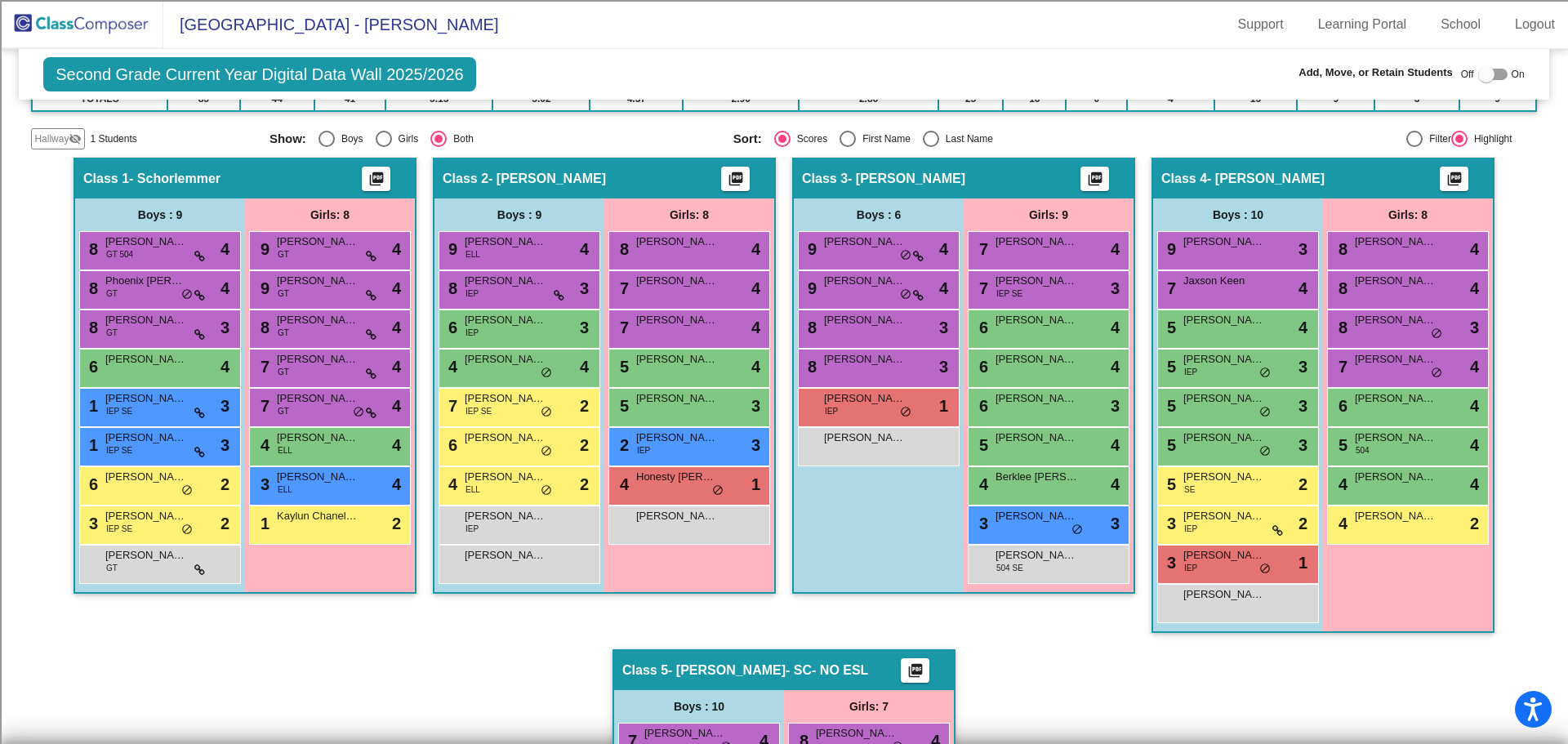
click at [48, 139] on span "Hallway" at bounding box center [51, 138] width 34 height 15
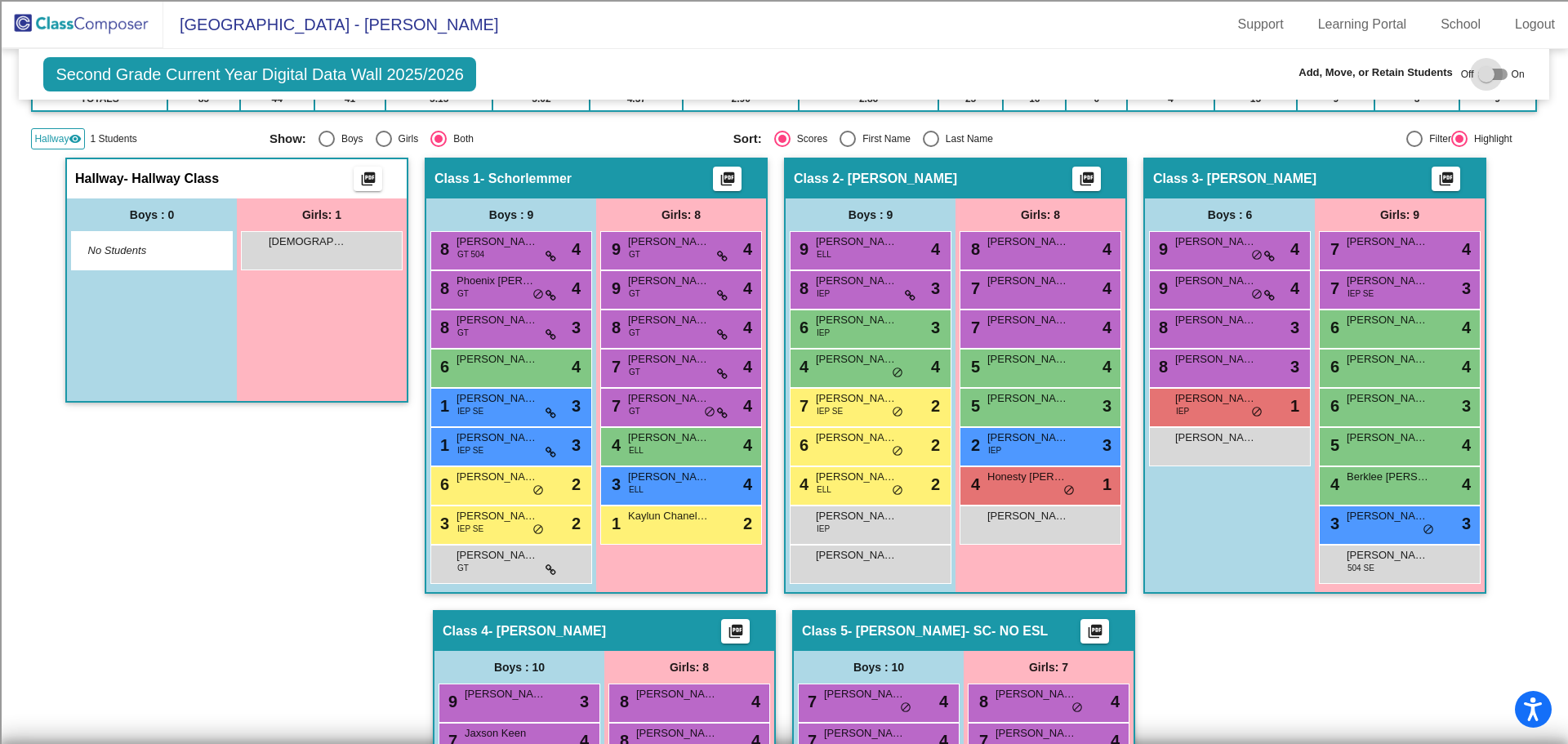
click at [1478, 69] on div at bounding box center [1485, 74] width 17 height 17
checkbox input "true"
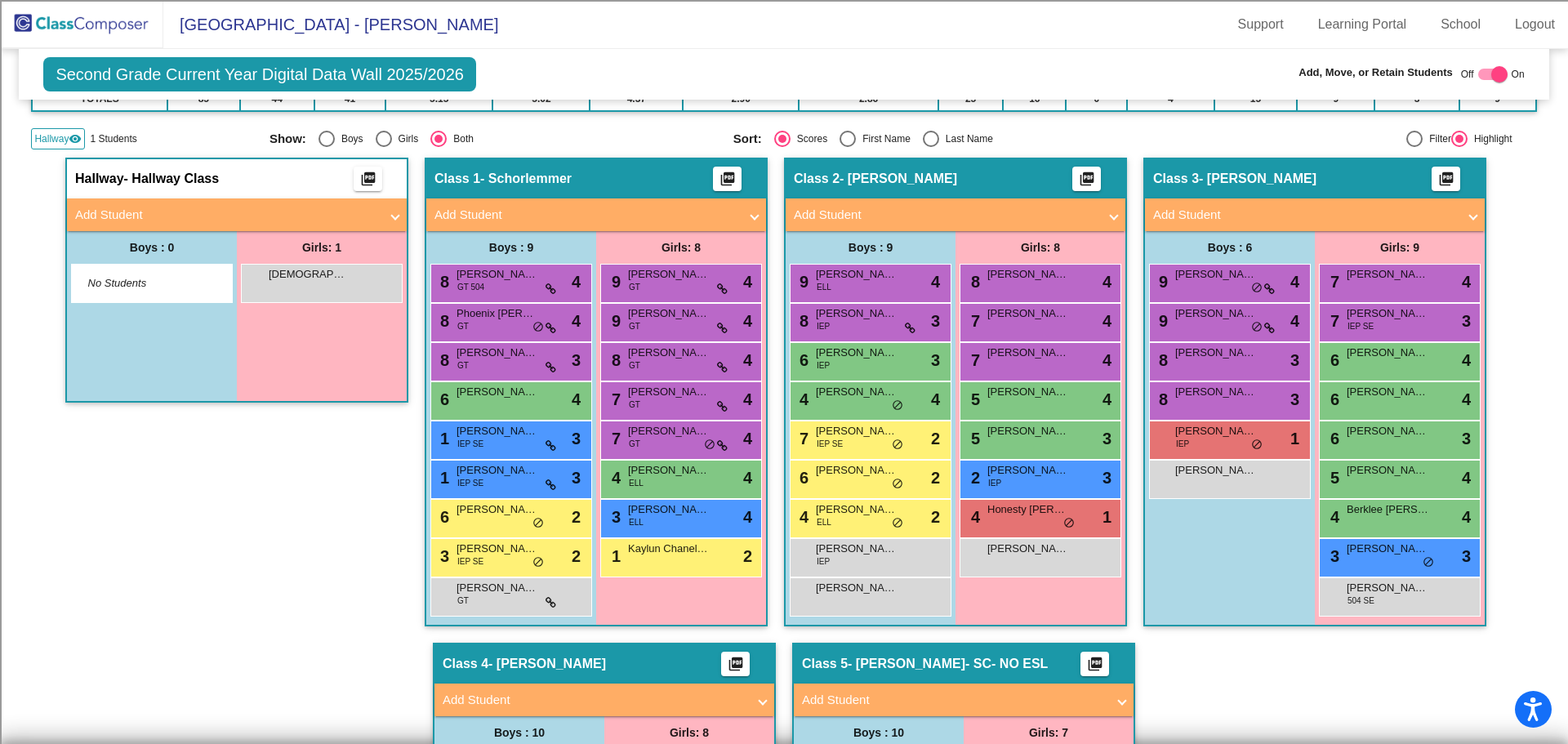
click at [136, 225] on mat-expansion-panel-header "Add Student" at bounding box center [237, 215] width 340 height 33
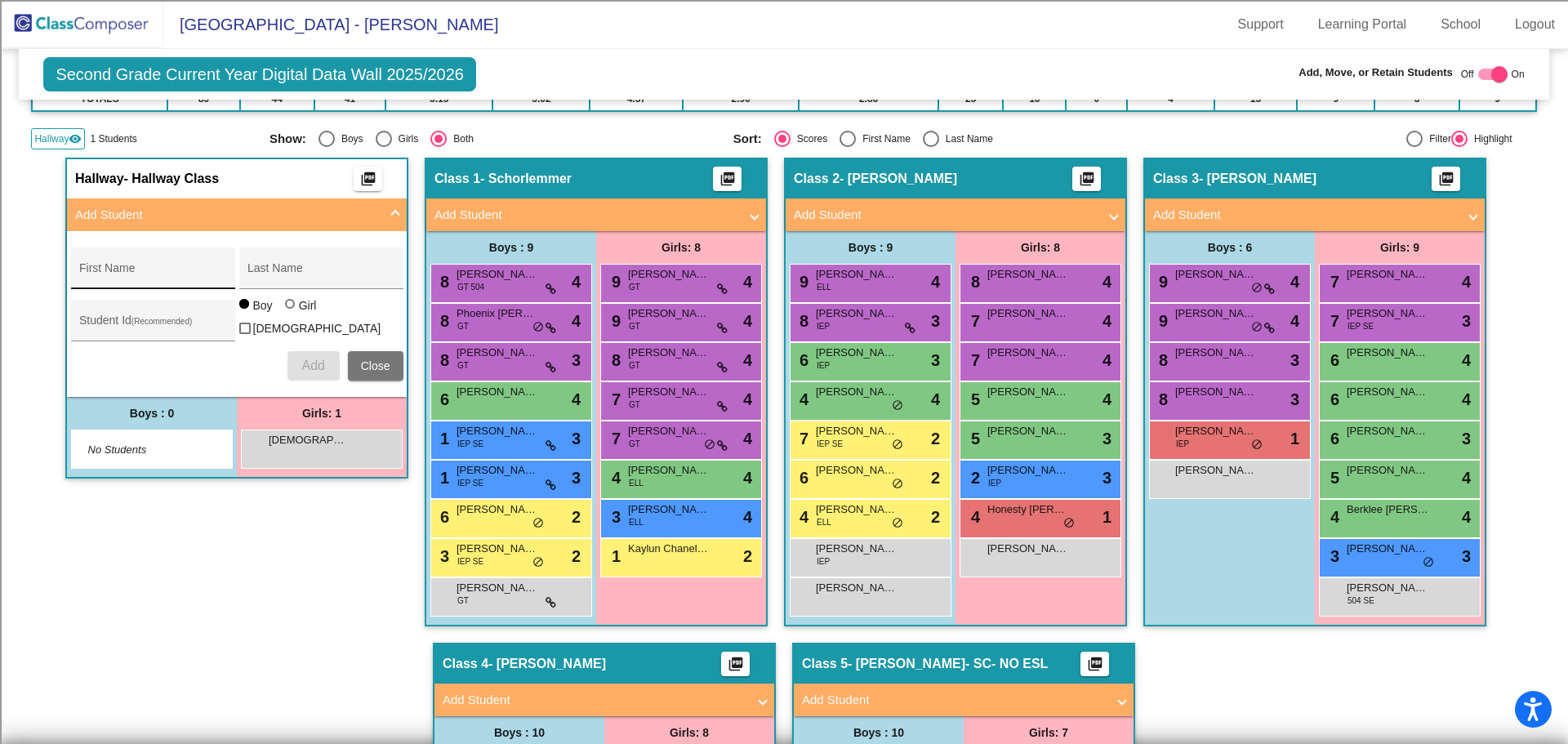
click at [134, 265] on div "First Name" at bounding box center [152, 273] width 147 height 33
type input "S"
type input "[PERSON_NAME]"
type input "Agbona"
type input "100073446"
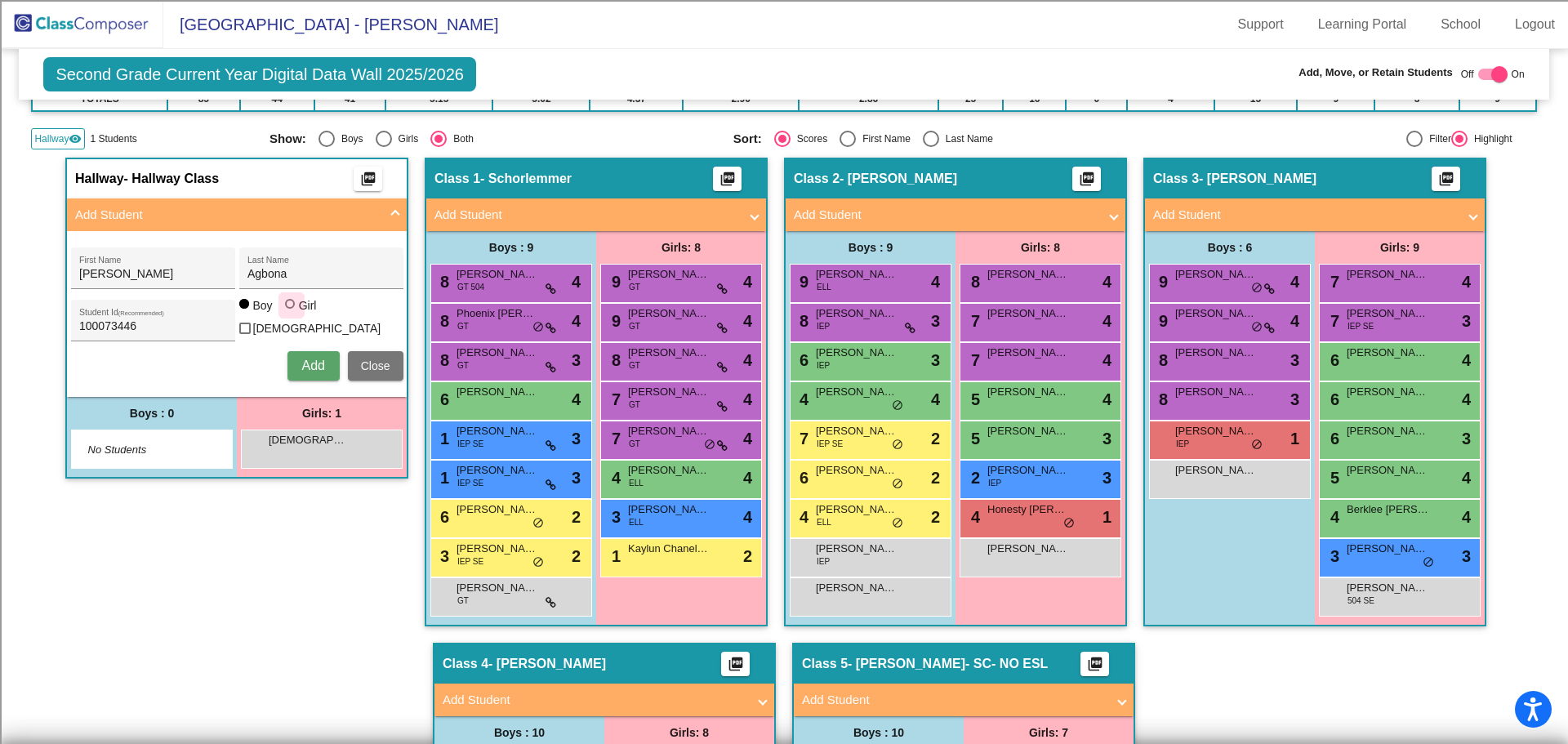
click at [298, 314] on div "Girl" at bounding box center [307, 305] width 19 height 17
click at [291, 313] on input "Girl" at bounding box center [290, 312] width 1 height 1
radio input "true"
click at [317, 361] on span "Add" at bounding box center [312, 365] width 22 height 14
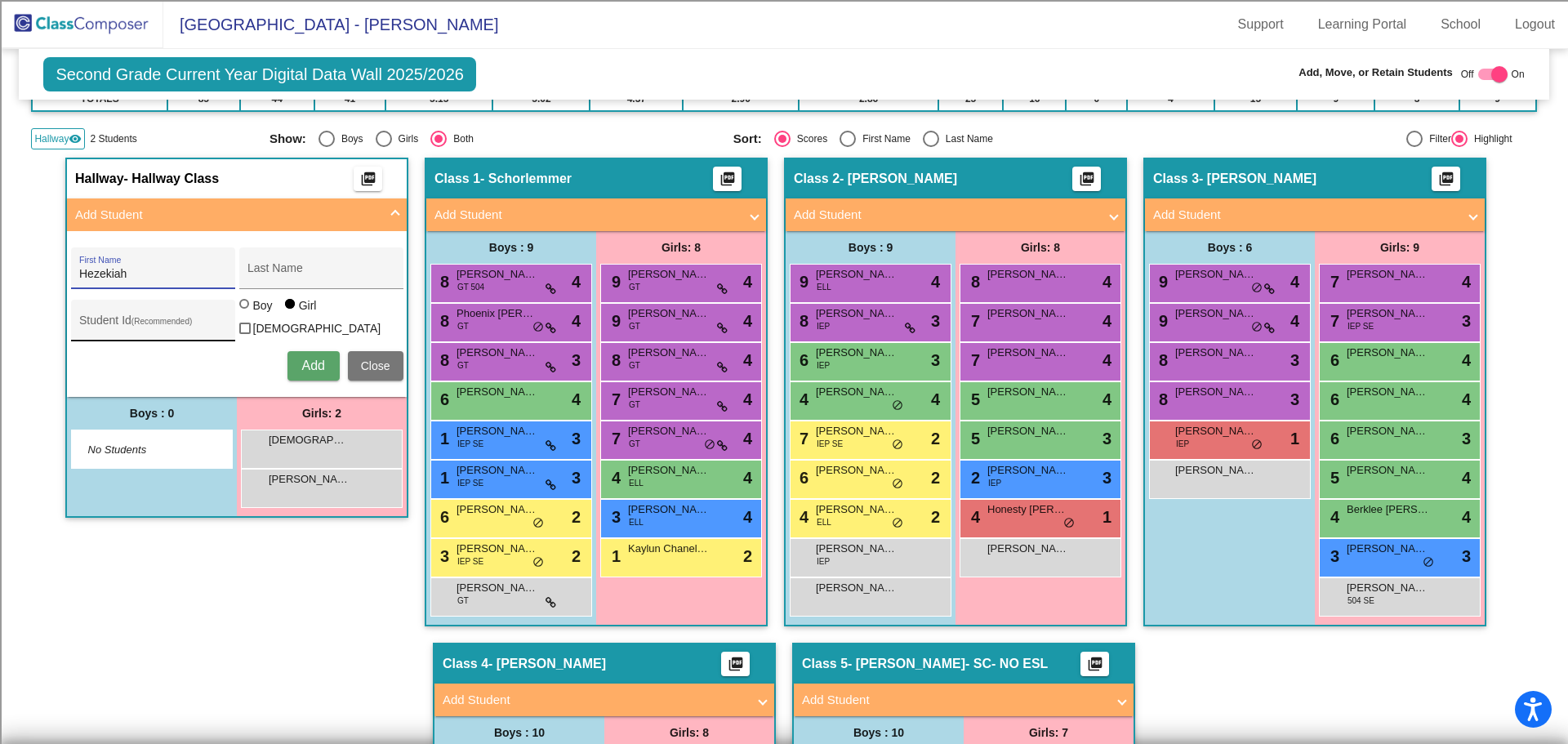
type input "Hezekiah"
type input "[PERSON_NAME]"
type input "100073449"
click at [256, 311] on div "Boy" at bounding box center [262, 305] width 20 height 17
click at [245, 312] on input "Boy" at bounding box center [245, 312] width 1 height 1
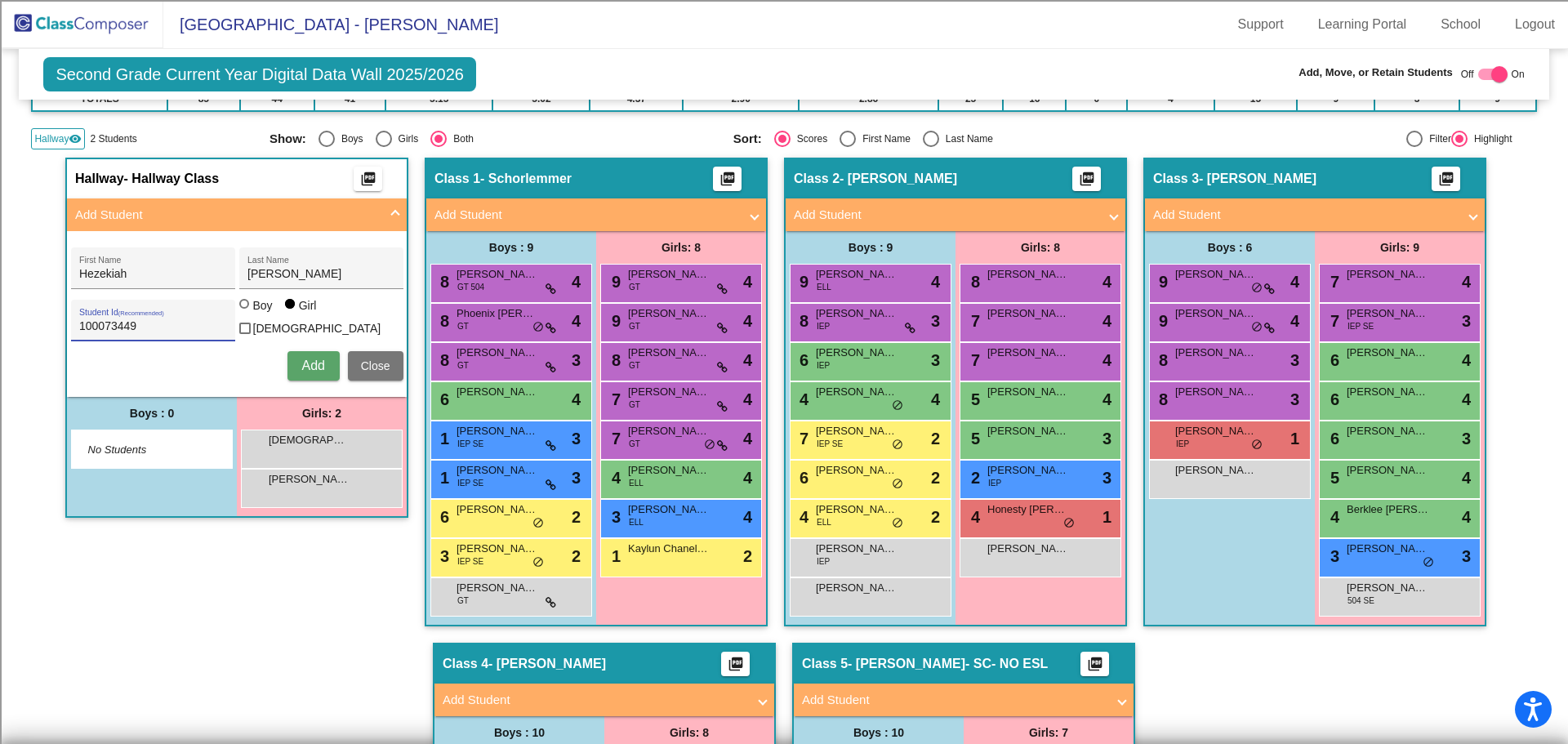
radio input "true"
click at [317, 364] on span "Add" at bounding box center [312, 365] width 22 height 14
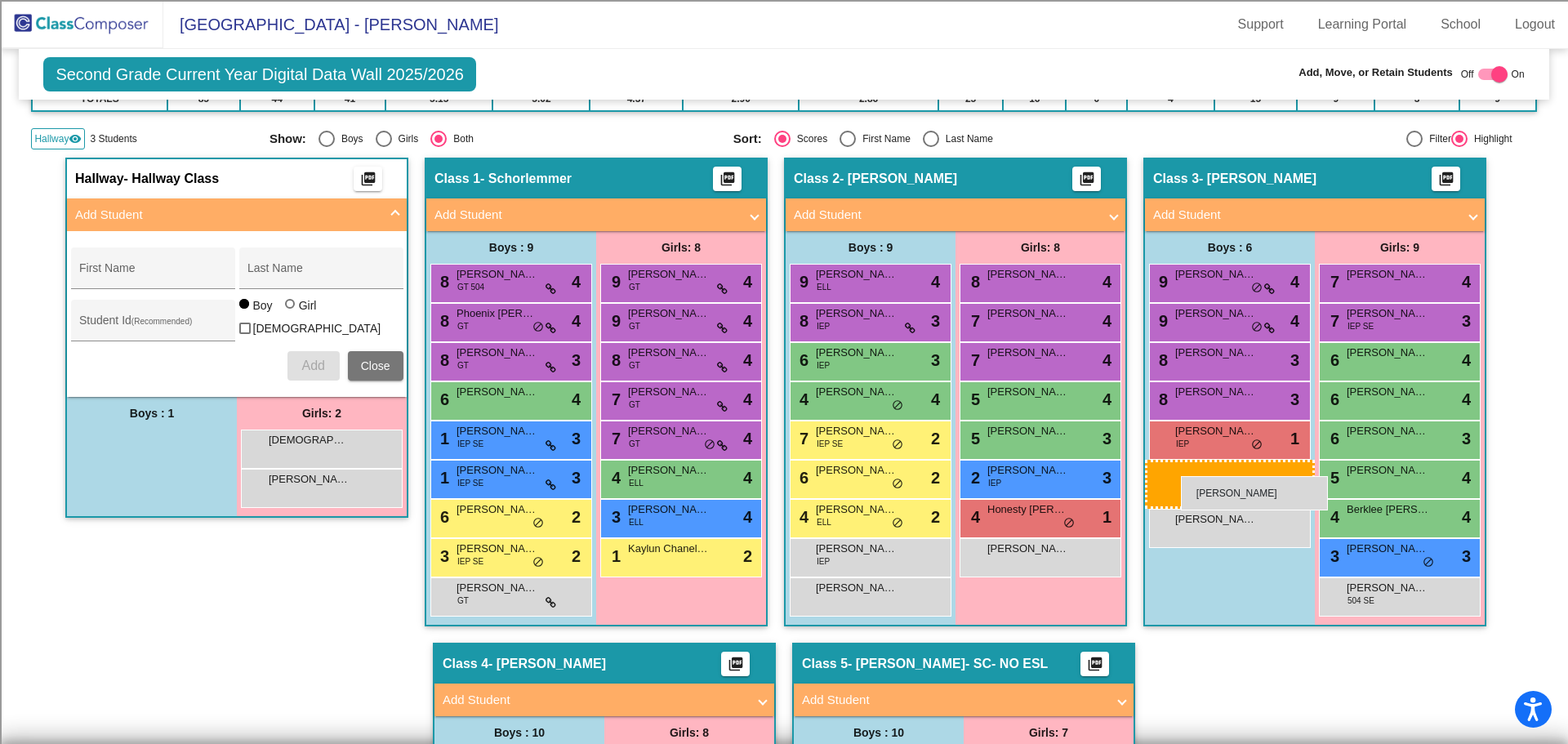
drag, startPoint x: 147, startPoint y: 443, endPoint x: 1180, endPoint y: 476, distance: 1033.5
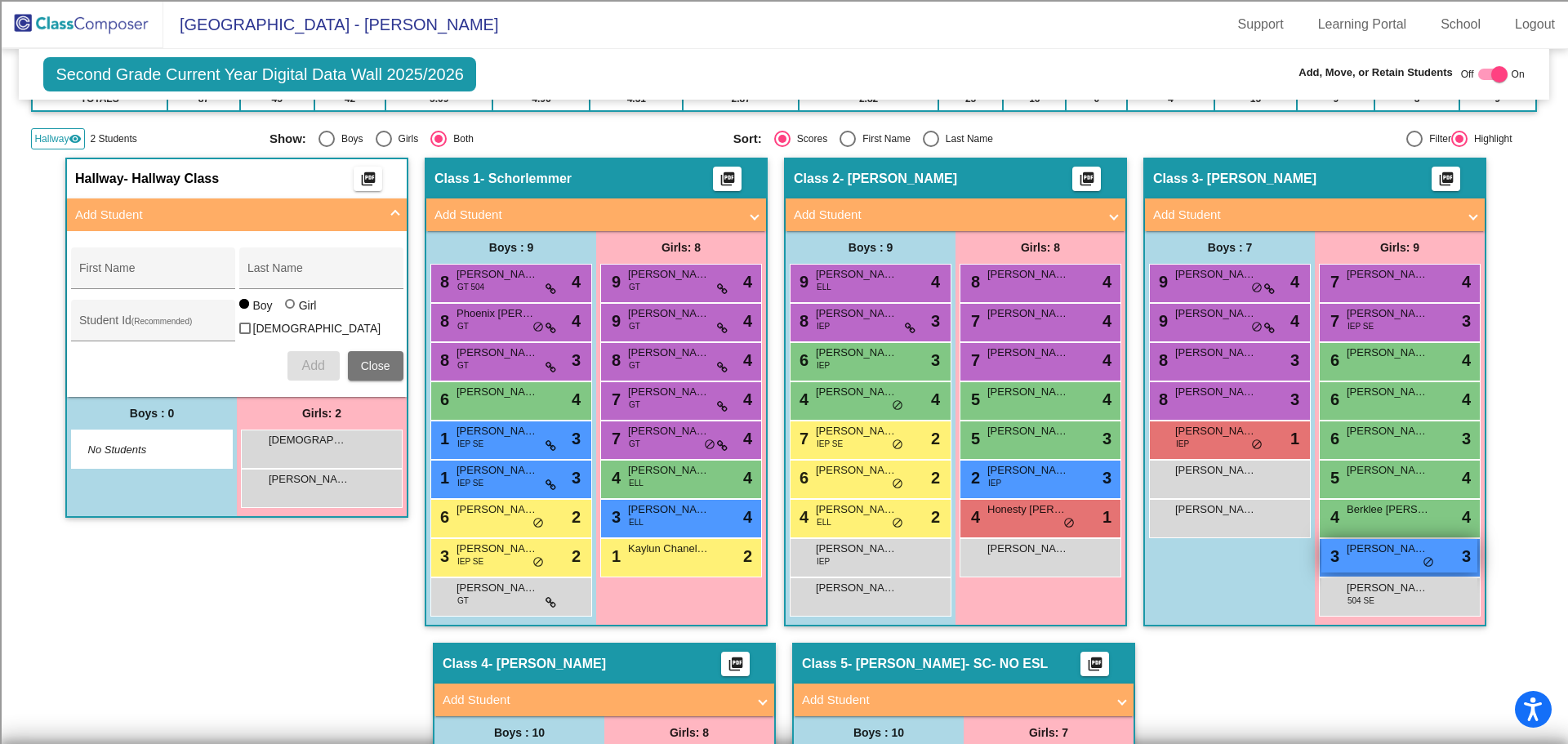
click at [1376, 554] on span "[PERSON_NAME]" at bounding box center [1387, 548] width 82 height 17
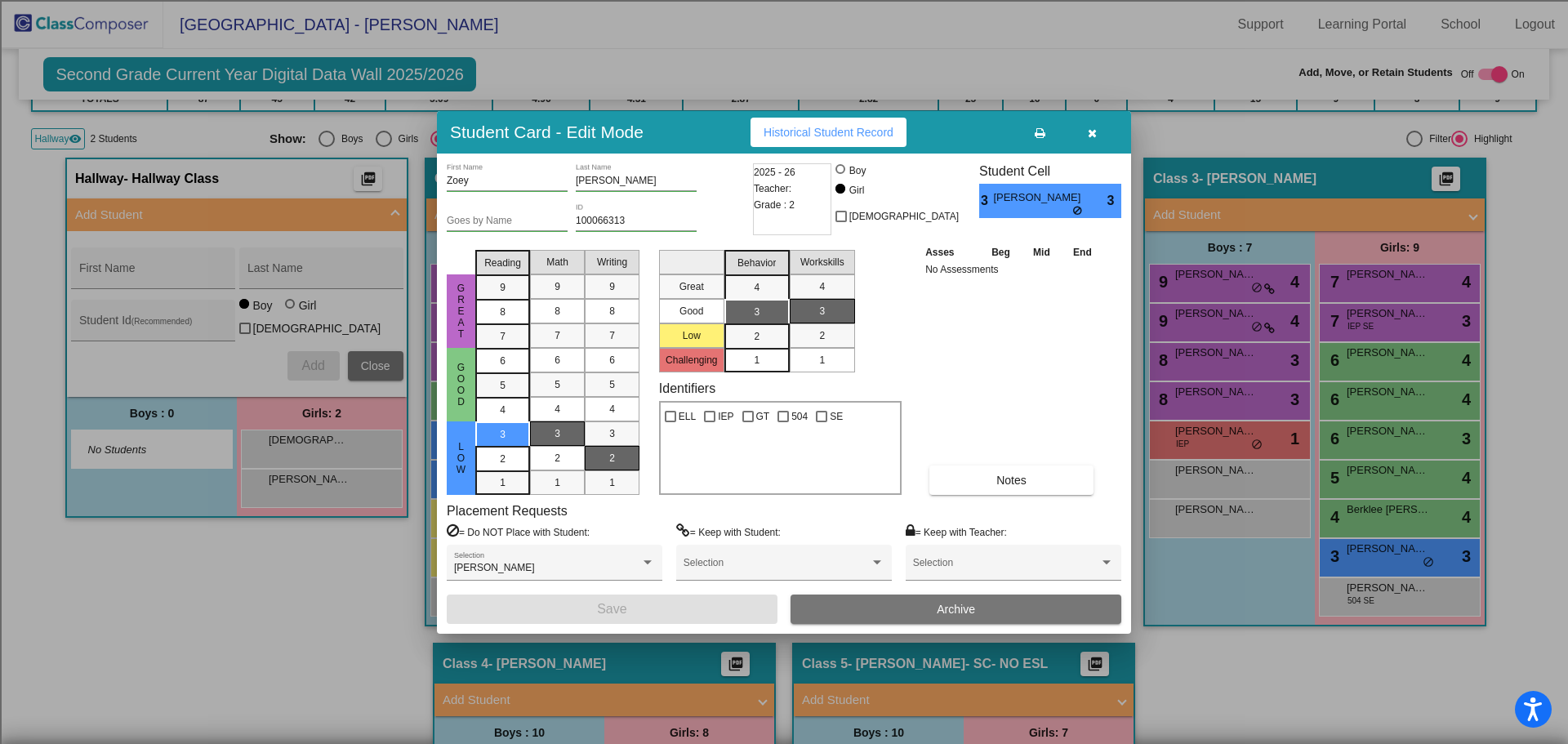
click at [929, 610] on button "Archive" at bounding box center [956, 609] width 331 height 29
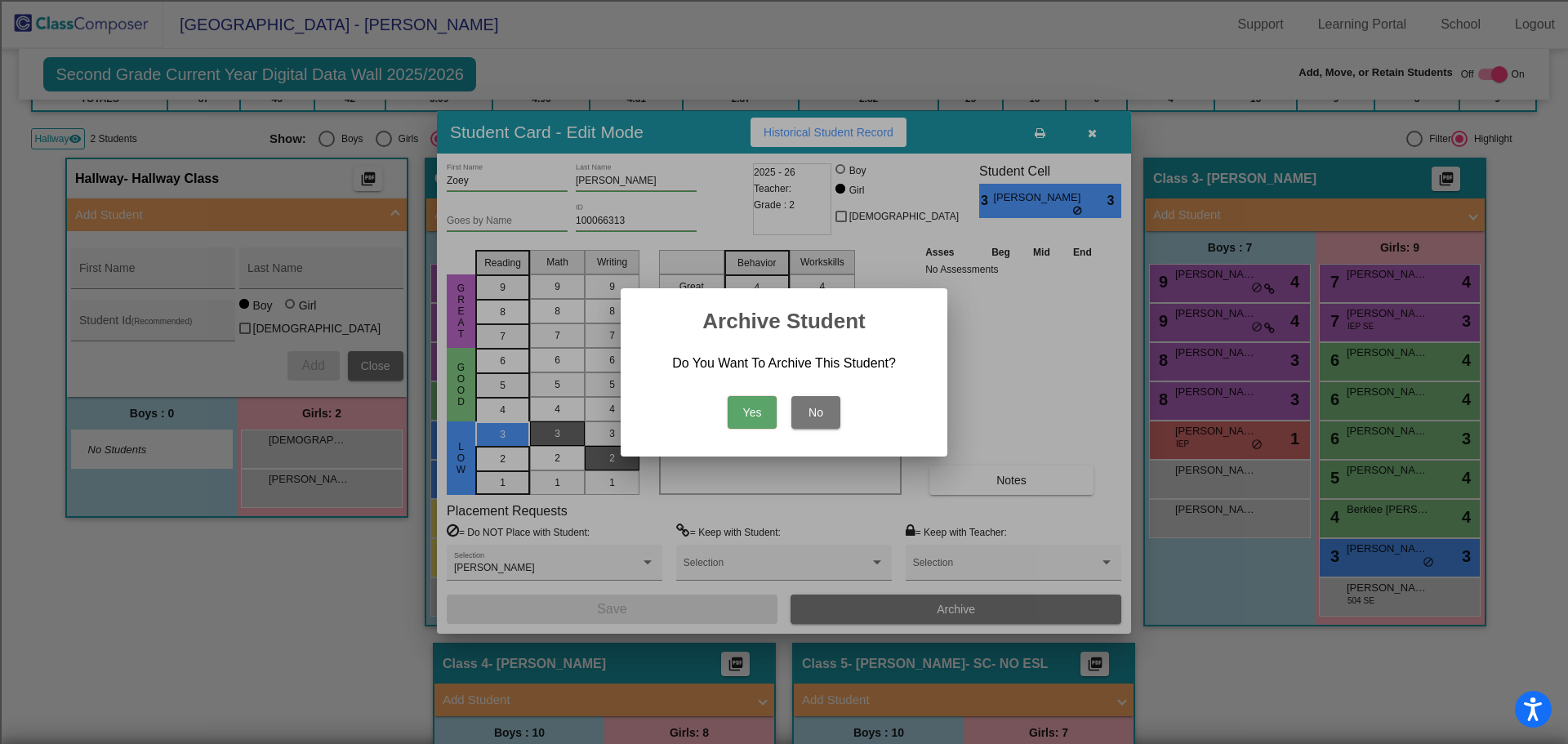
click at [762, 406] on button "Yes" at bounding box center [752, 413] width 49 height 33
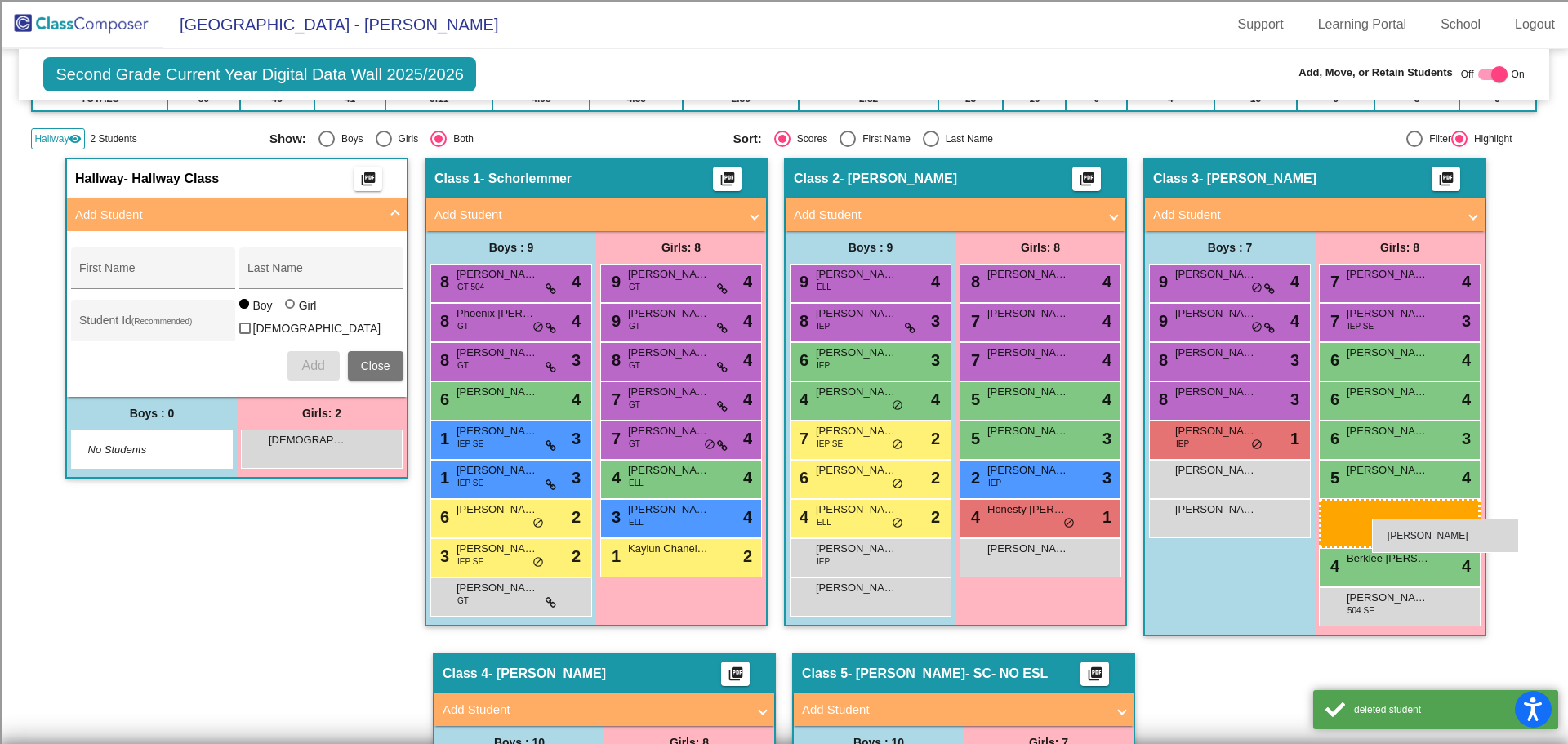
drag, startPoint x: 310, startPoint y: 482, endPoint x: 1371, endPoint y: 518, distance: 1061.6
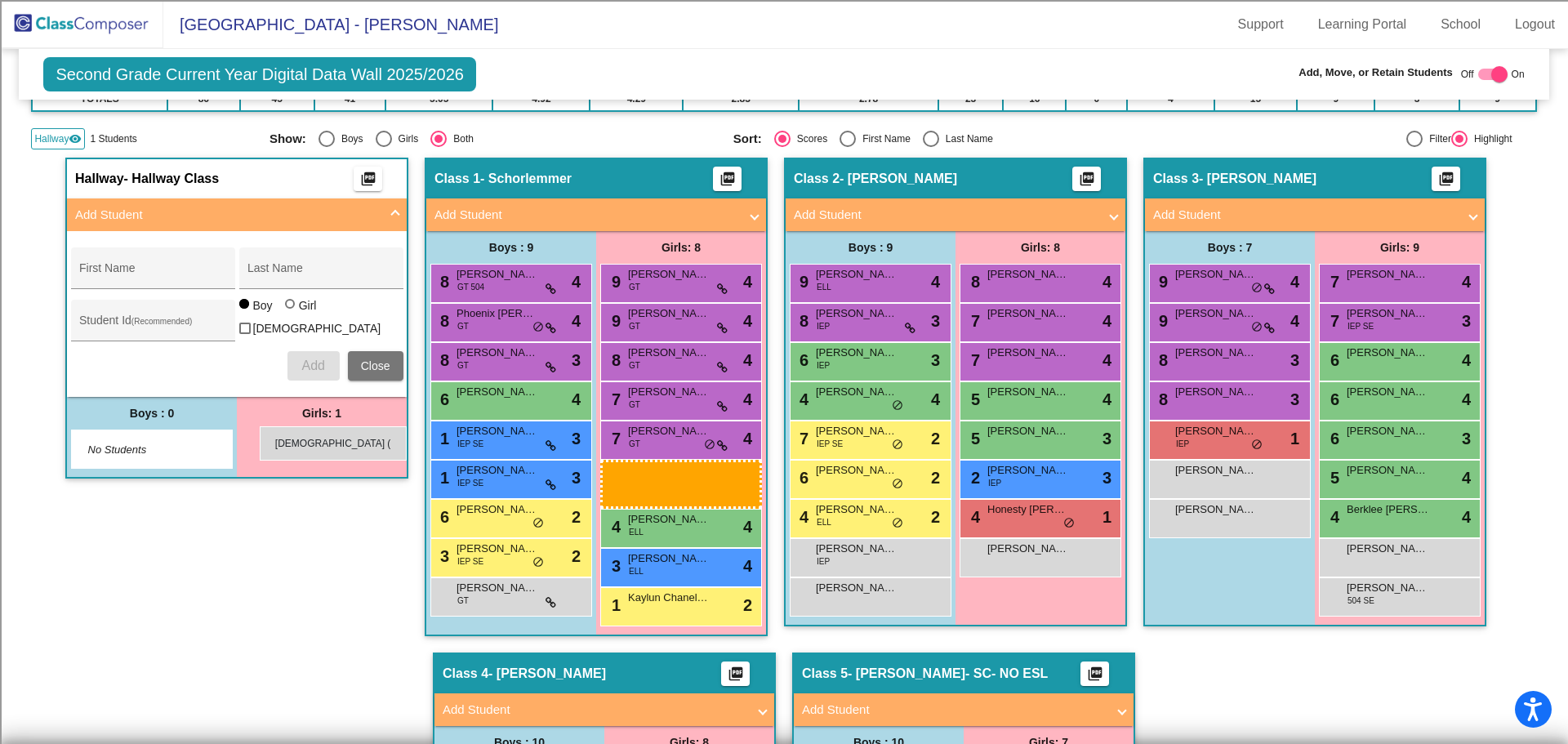
drag, startPoint x: 341, startPoint y: 437, endPoint x: 263, endPoint y: 428, distance: 78.5
